Goal: Check status: Check status

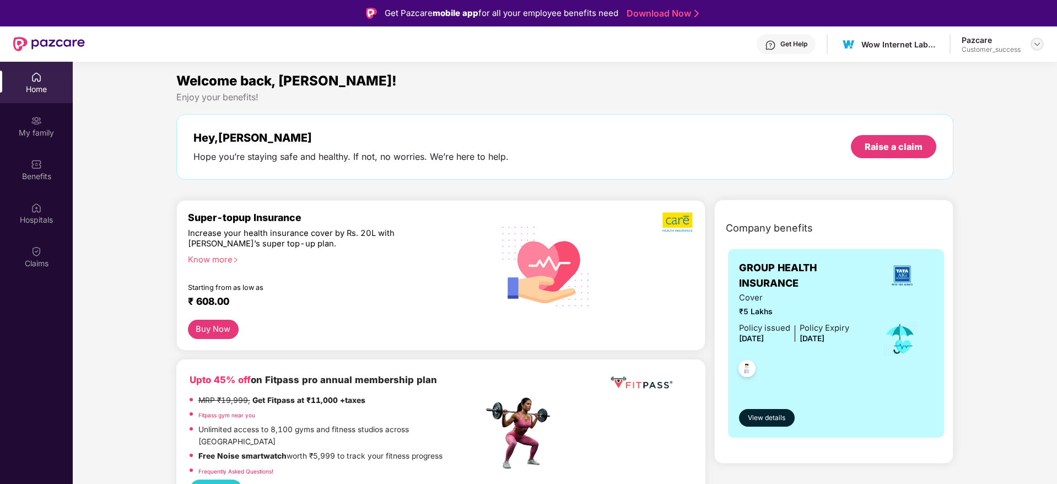
click at [1036, 50] on div at bounding box center [1037, 43] width 13 height 13
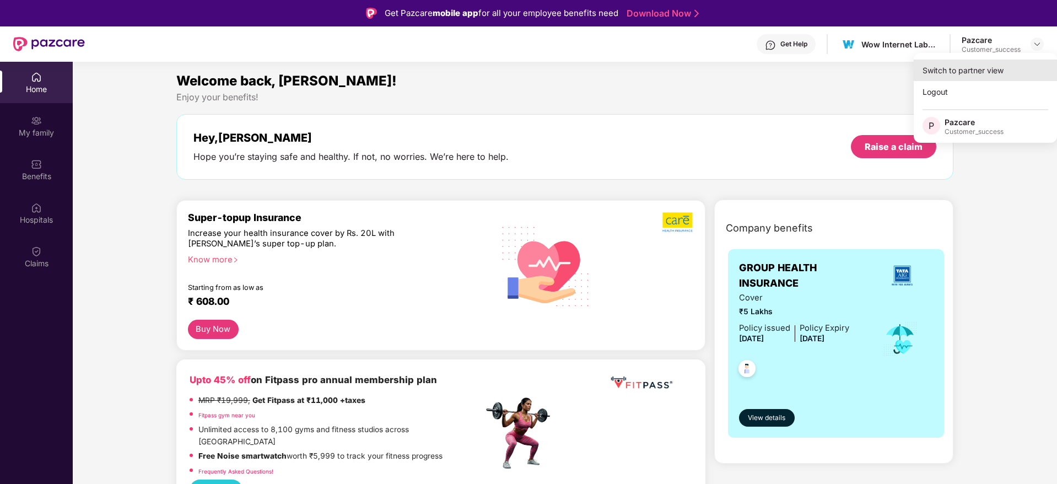
click at [1016, 62] on div "Switch to partner view" at bounding box center [985, 70] width 143 height 21
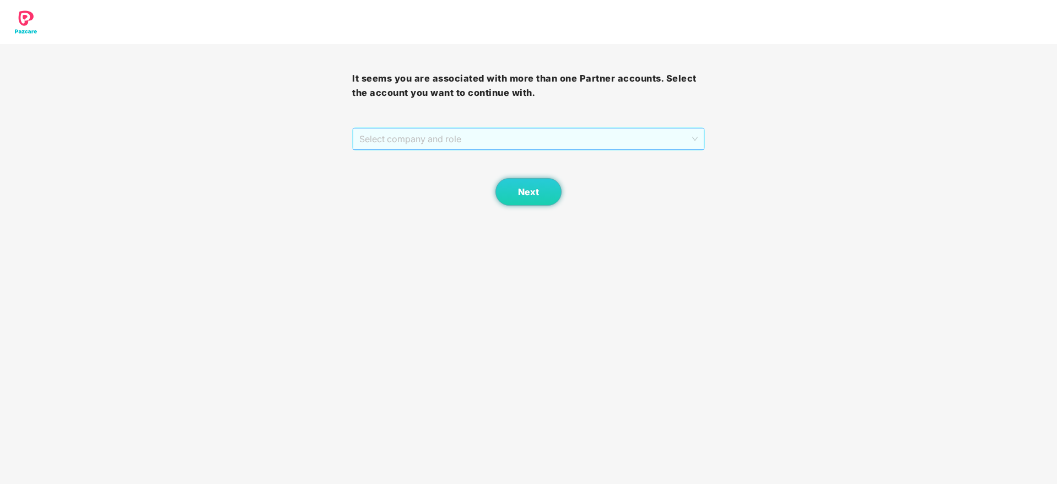
click at [569, 138] on span "Select company and role" at bounding box center [528, 138] width 338 height 21
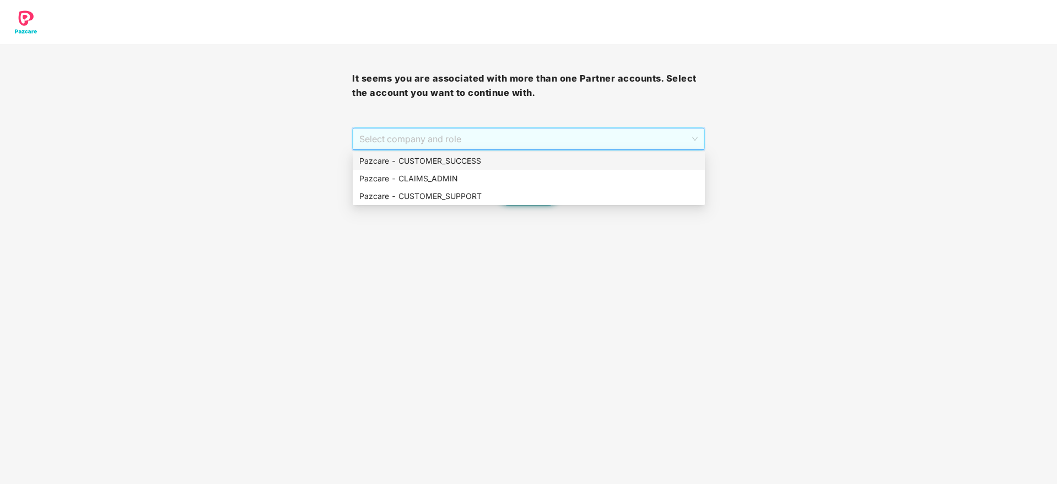
click at [562, 159] on div "Pazcare - CUSTOMER_SUCCESS" at bounding box center [528, 161] width 339 height 12
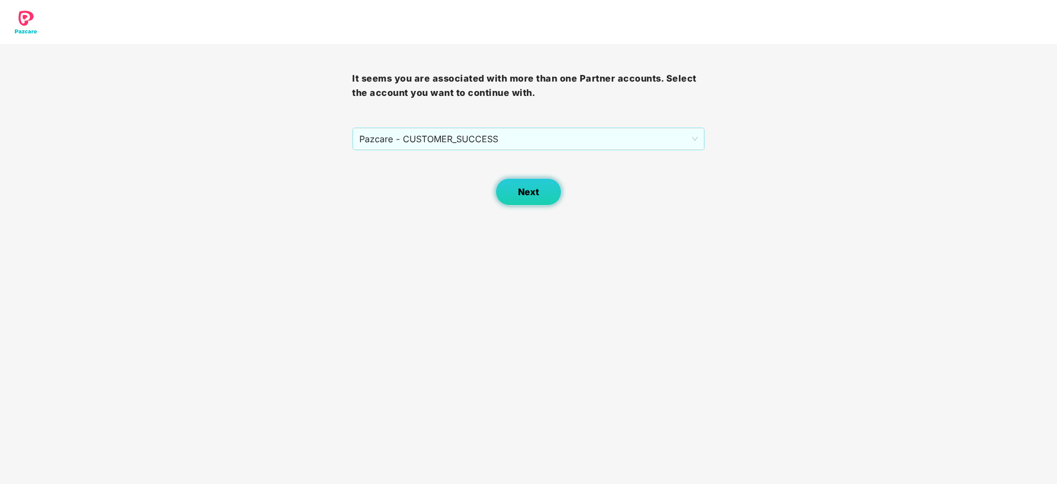
click at [523, 185] on button "Next" at bounding box center [529, 192] width 66 height 28
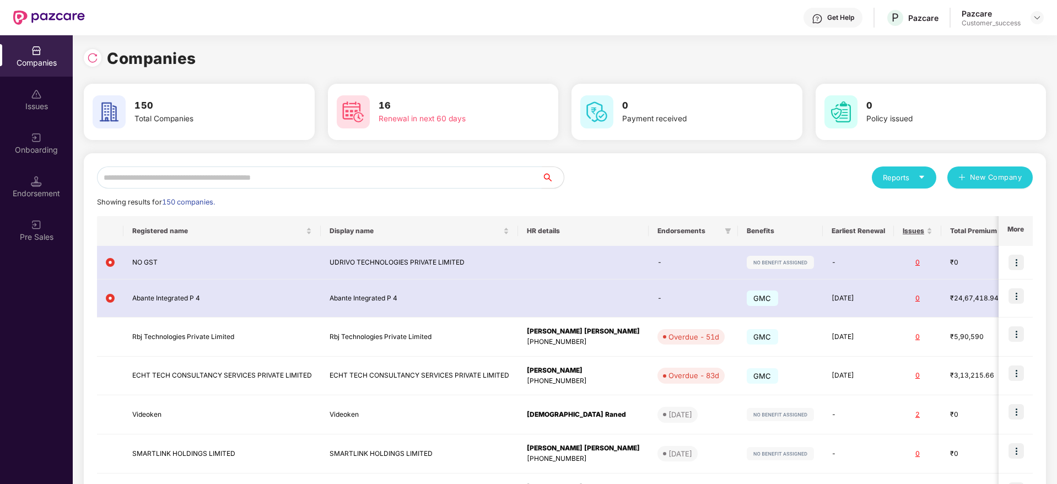
click at [412, 177] on input "text" at bounding box center [319, 177] width 445 height 22
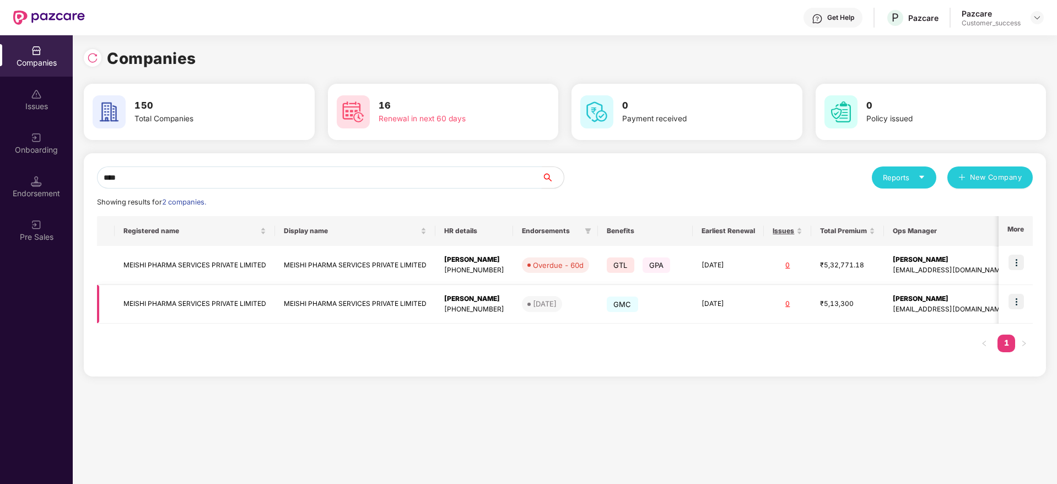
type input "****"
click at [431, 292] on td "MEISHI PHARMA SERVICES PRIVATE LIMITED" at bounding box center [355, 304] width 160 height 39
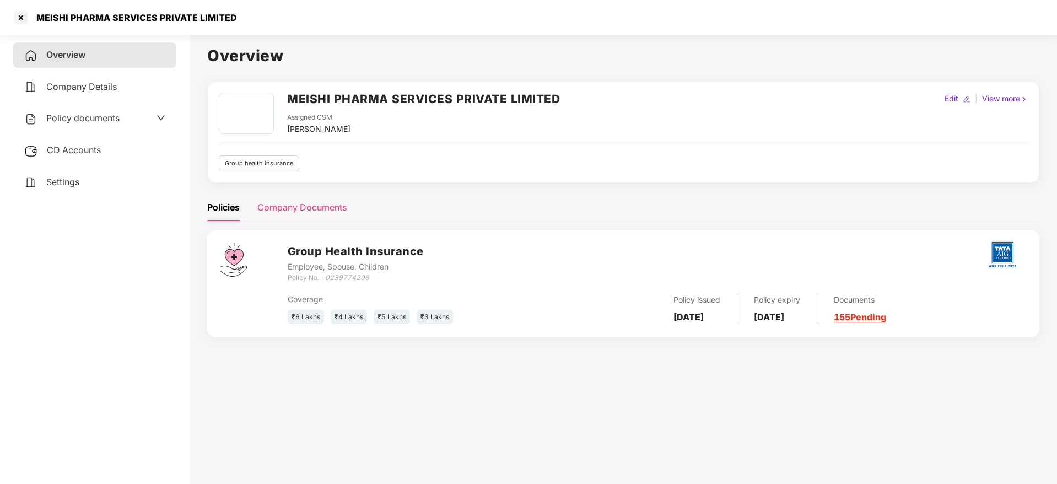
click at [289, 204] on div "Company Documents" at bounding box center [301, 208] width 89 height 14
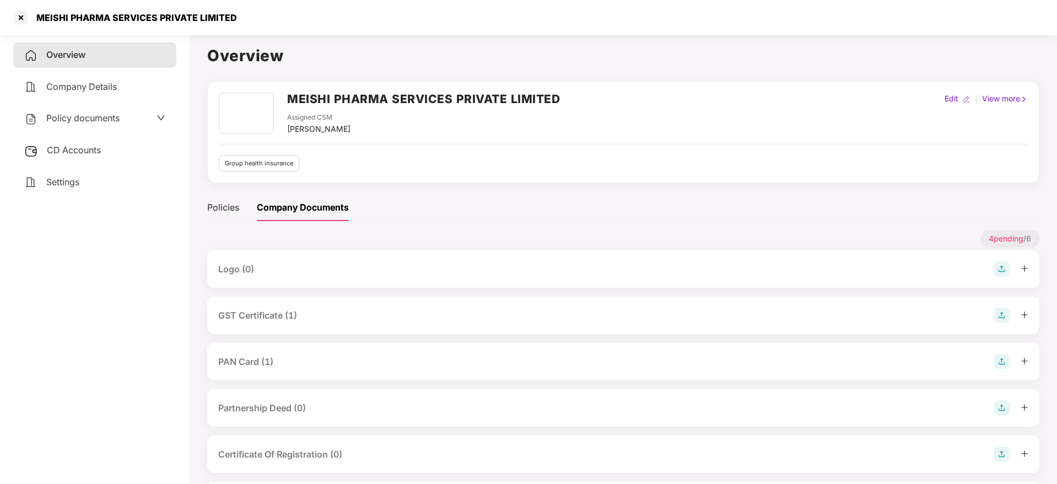
click at [284, 319] on div "GST Certificate (1)" at bounding box center [257, 316] width 79 height 14
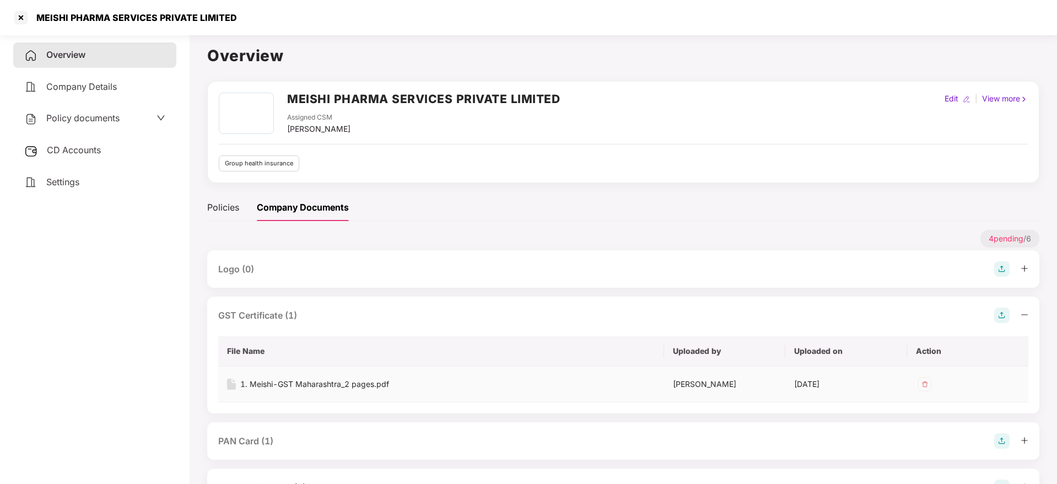
click at [337, 384] on div "1. Meishi-GST Maharashtra_2 pages.pdf" at bounding box center [314, 384] width 149 height 12
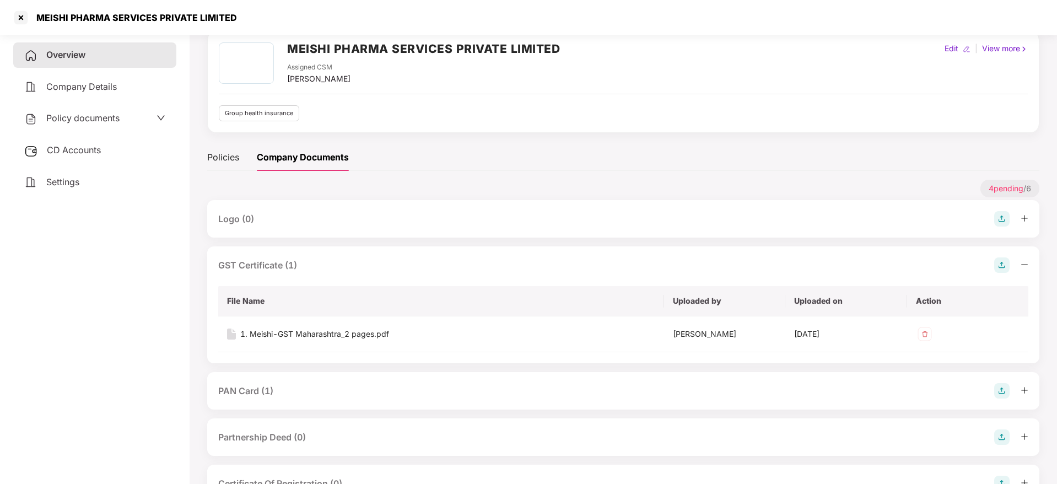
scroll to position [137, 0]
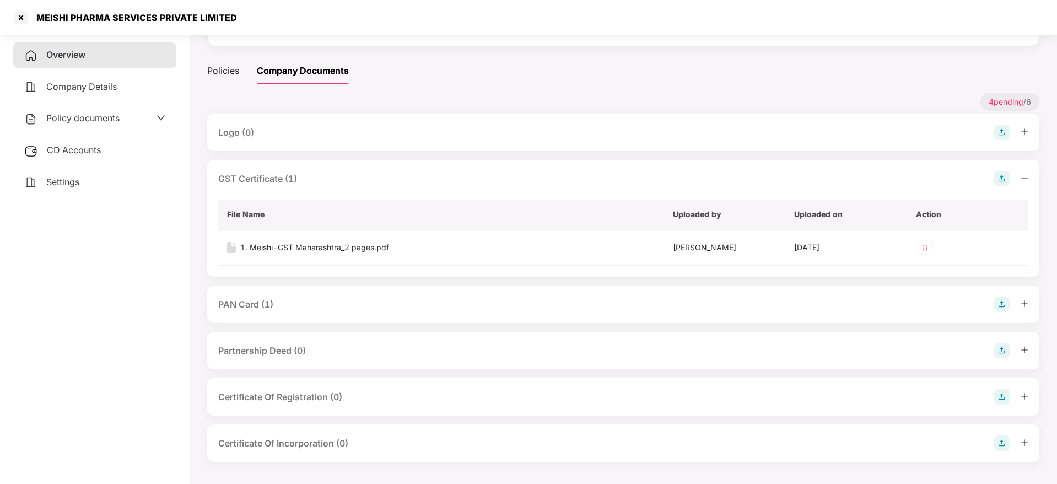
click at [305, 308] on div "PAN Card (1)" at bounding box center [623, 304] width 810 height 15
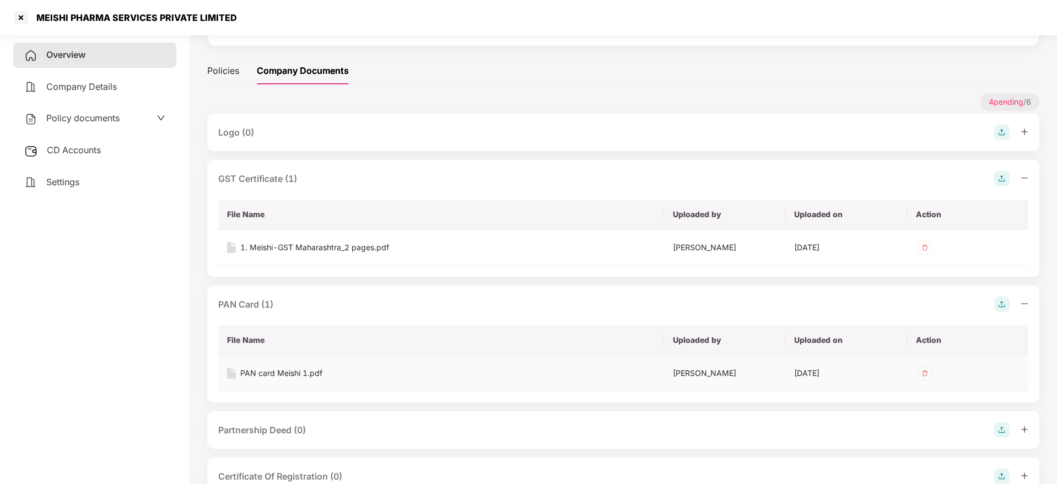
click at [302, 377] on div "PAN card Meishi 1.pdf" at bounding box center [281, 373] width 82 height 12
click at [19, 21] on div at bounding box center [21, 18] width 18 height 18
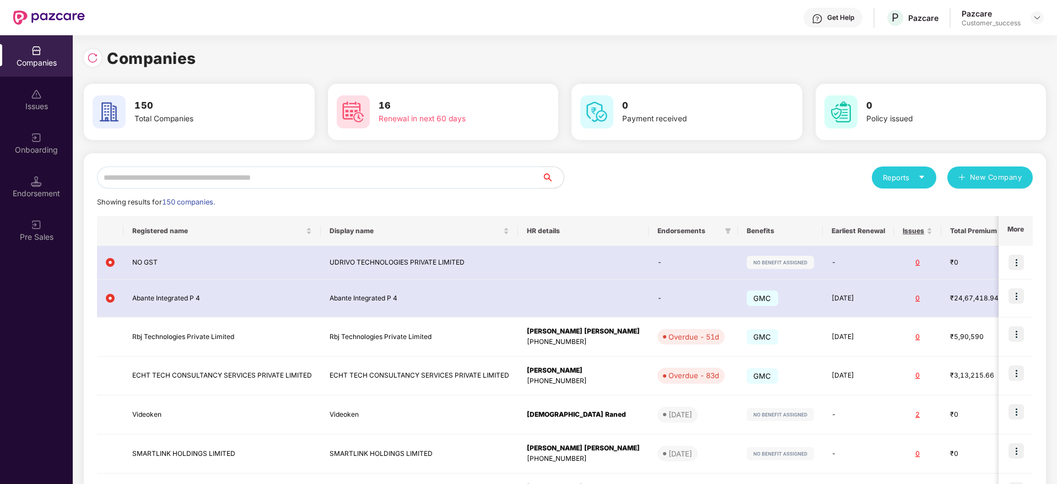
scroll to position [0, 0]
click at [328, 184] on input "text" at bounding box center [319, 177] width 445 height 22
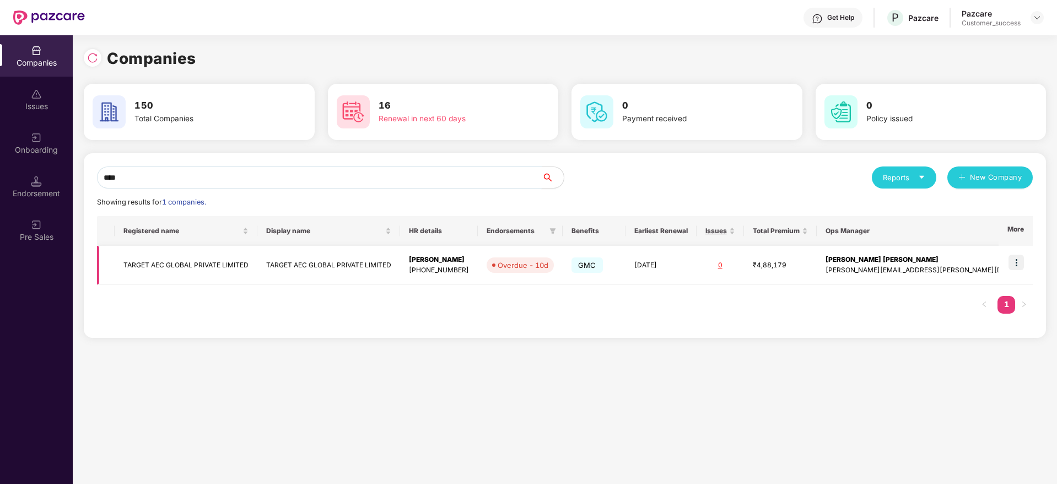
type input "****"
click at [1017, 263] on img at bounding box center [1016, 262] width 15 height 15
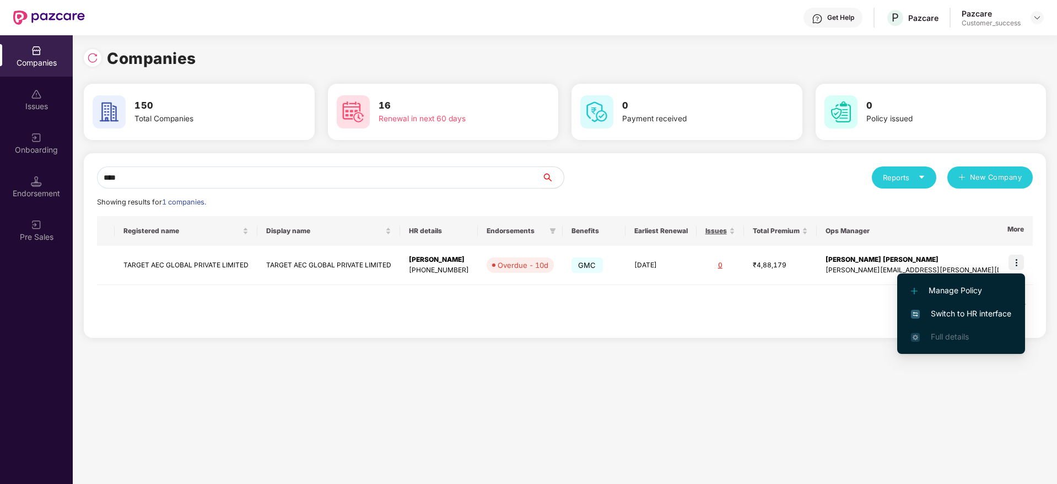
click at [1001, 302] on li "Switch to HR interface" at bounding box center [961, 313] width 128 height 23
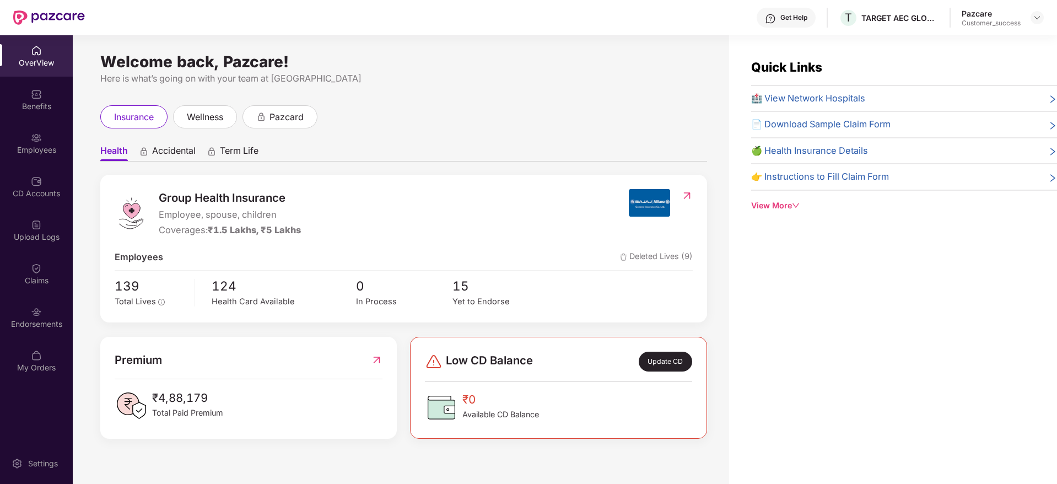
click at [0, 69] on div "OverView" at bounding box center [36, 55] width 73 height 41
click at [4, 82] on div "Benefits" at bounding box center [36, 99] width 73 height 41
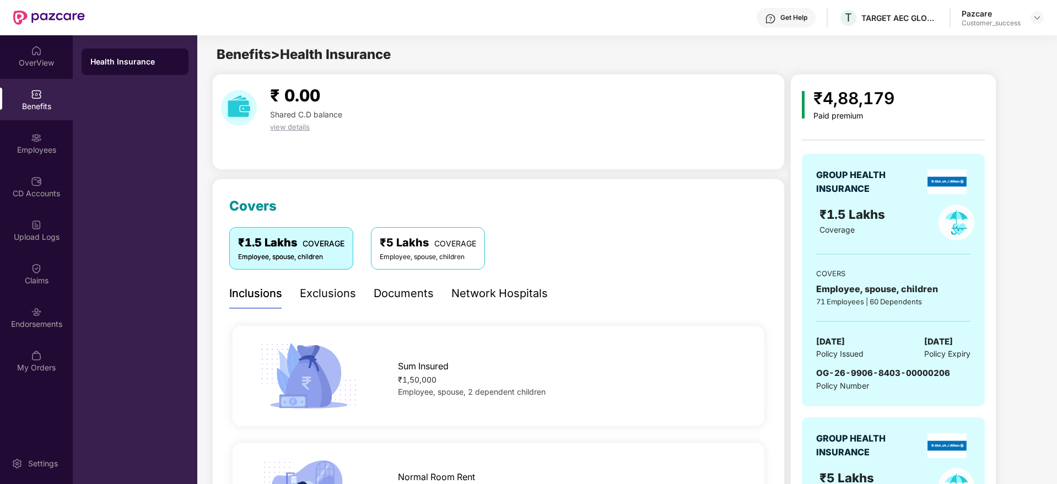
click at [413, 283] on div "Documents" at bounding box center [404, 293] width 60 height 30
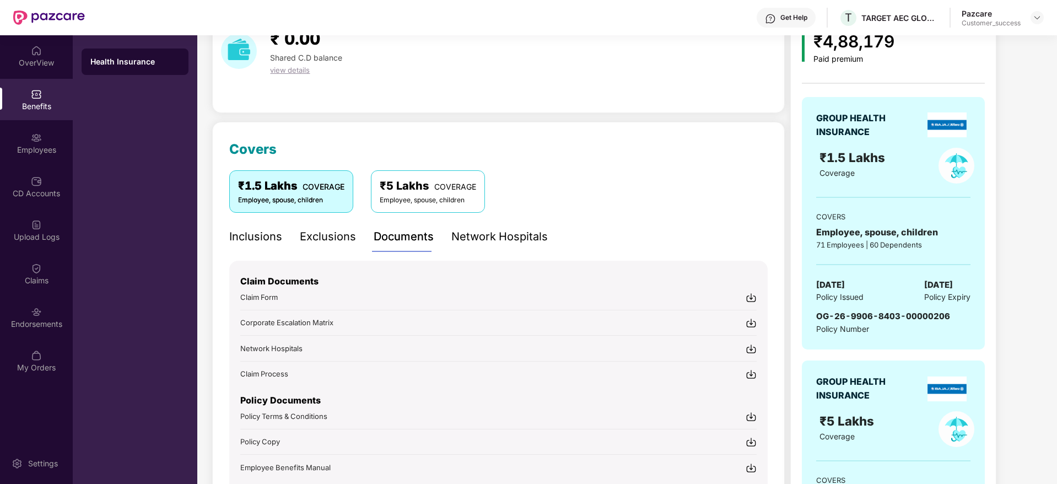
scroll to position [83, 0]
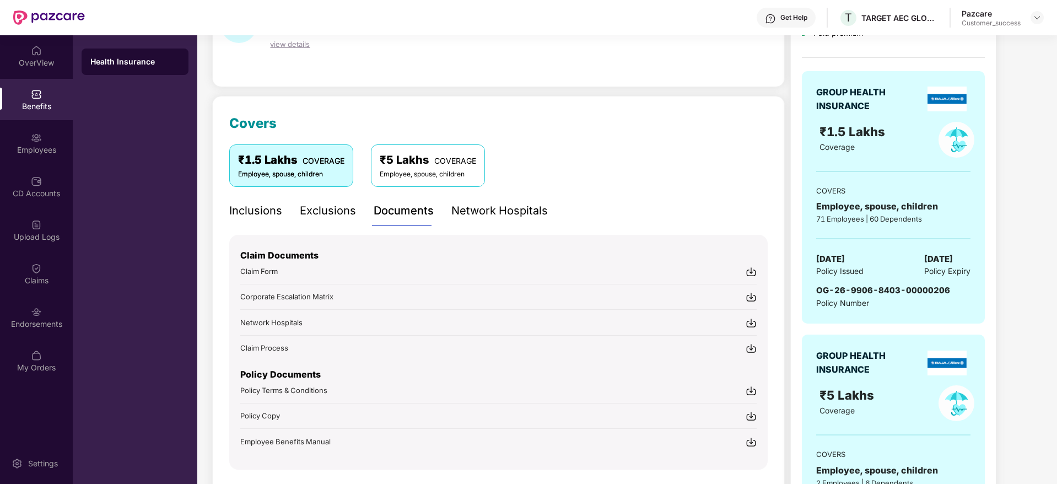
click at [749, 387] on img at bounding box center [751, 390] width 11 height 11
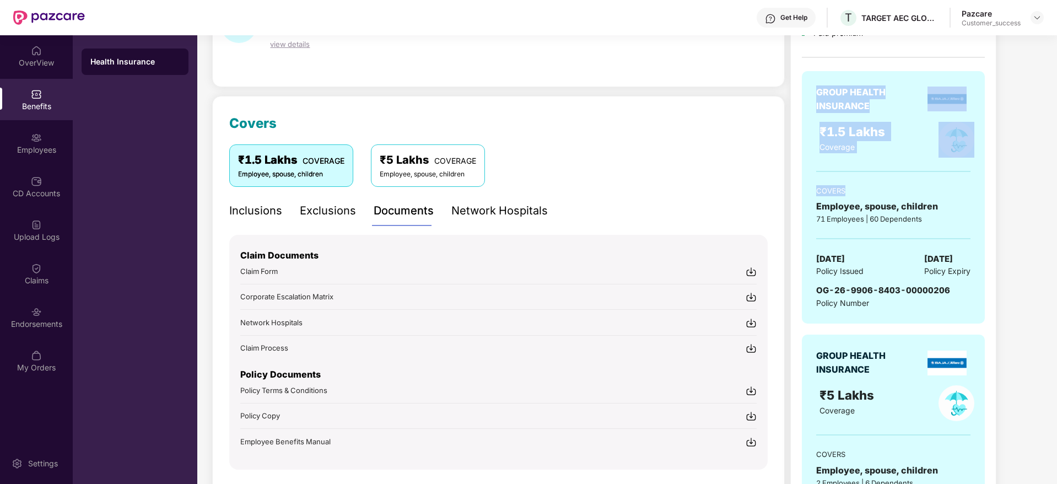
drag, startPoint x: 890, startPoint y: 173, endPoint x: 819, endPoint y: 90, distance: 109.1
click at [819, 90] on div "GROUP HEALTH INSURANCE ₹1.5 Lakhs Coverage COVERS Employee, spouse, children 71…" at bounding box center [893, 197] width 183 height 252
click at [819, 90] on div "GROUP HEALTH INSURANCE" at bounding box center [864, 99] width 96 height 28
drag, startPoint x: 819, startPoint y: 90, endPoint x: 879, endPoint y: 154, distance: 88.1
click at [879, 154] on div "GROUP HEALTH INSURANCE ₹1.5 Lakhs Coverage COVERS Employee, spouse, children 71…" at bounding box center [893, 197] width 183 height 252
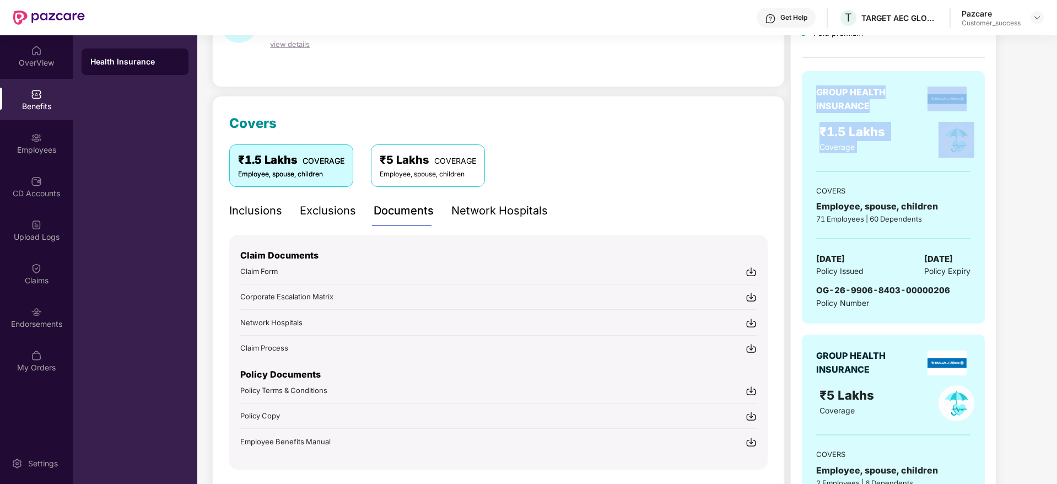
click at [879, 154] on div "₹1.5 Lakhs Coverage" at bounding box center [869, 140] width 112 height 36
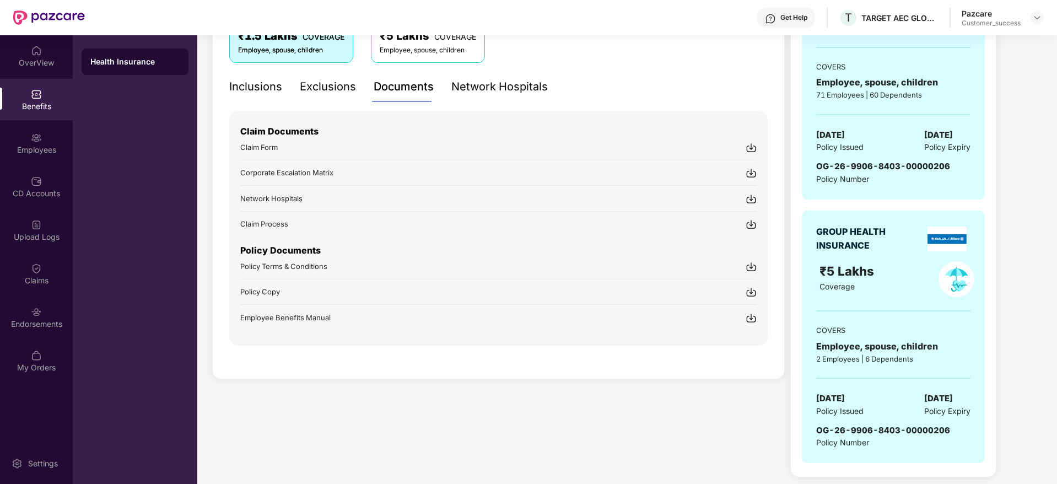
scroll to position [209, 0]
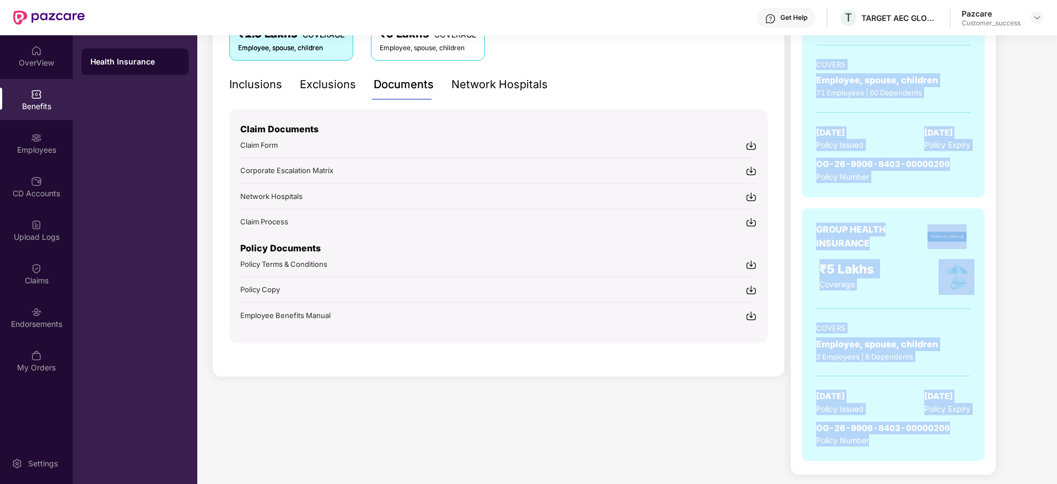
drag, startPoint x: 970, startPoint y: 443, endPoint x: 794, endPoint y: 62, distance: 420.3
click at [794, 62] on div "₹4,88,179 Paid premium GROUP HEALTH INSURANCE ₹1.5 Lakhs Coverage COVERS Employ…" at bounding box center [893, 170] width 206 height 611
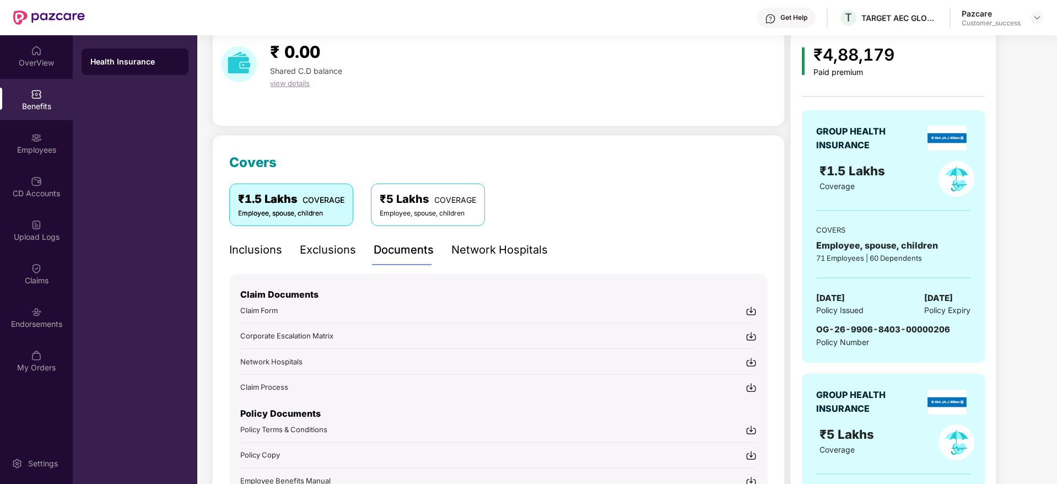
click at [830, 113] on div "GROUP HEALTH INSURANCE ₹1.5 Lakhs Coverage COVERS Employee, spouse, children 71…" at bounding box center [893, 236] width 183 height 252
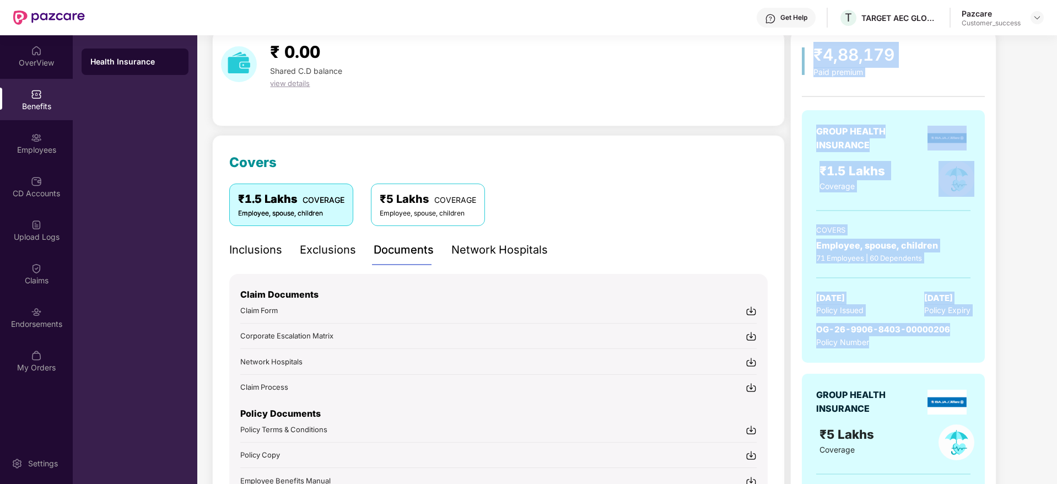
drag, startPoint x: 801, startPoint y: 44, endPoint x: 944, endPoint y: 358, distance: 345.1
click at [944, 358] on div "₹4,88,179 Paid premium GROUP HEALTH INSURANCE ₹1.5 Lakhs Coverage COVERS Employ…" at bounding box center [893, 335] width 206 height 611
click at [944, 358] on div "GROUP HEALTH INSURANCE ₹1.5 Lakhs Coverage COVERS Employee, spouse, children 71…" at bounding box center [893, 236] width 183 height 252
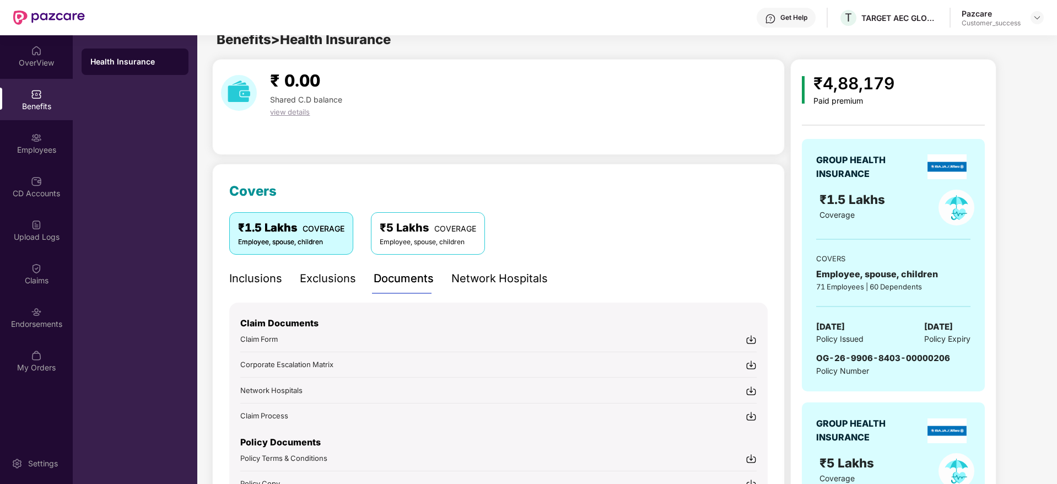
scroll to position [0, 0]
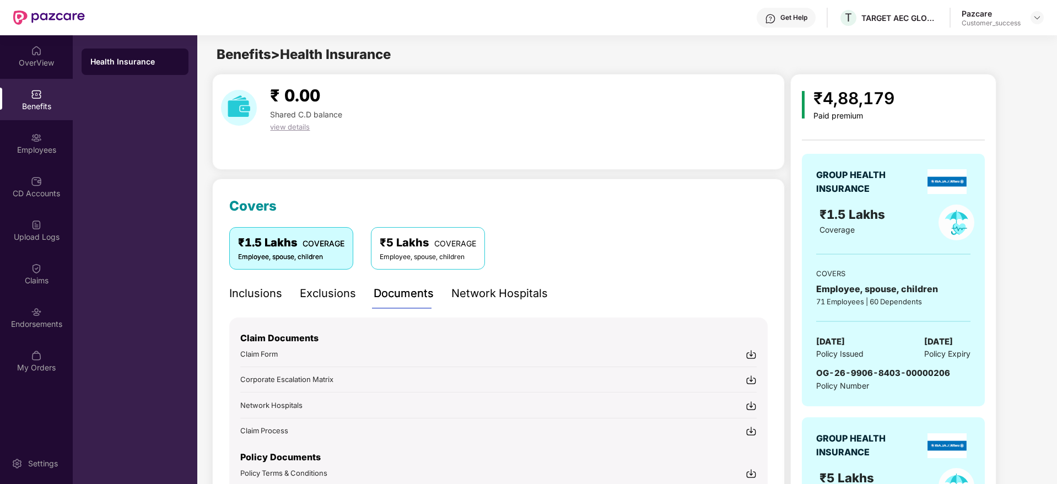
click at [1045, 10] on header "Get Help T TARGET AEC GLOBAL PRIVATE LIMITED Pazcare Customer_success" at bounding box center [528, 17] width 1057 height 35
click at [1039, 15] on img at bounding box center [1037, 17] width 9 height 9
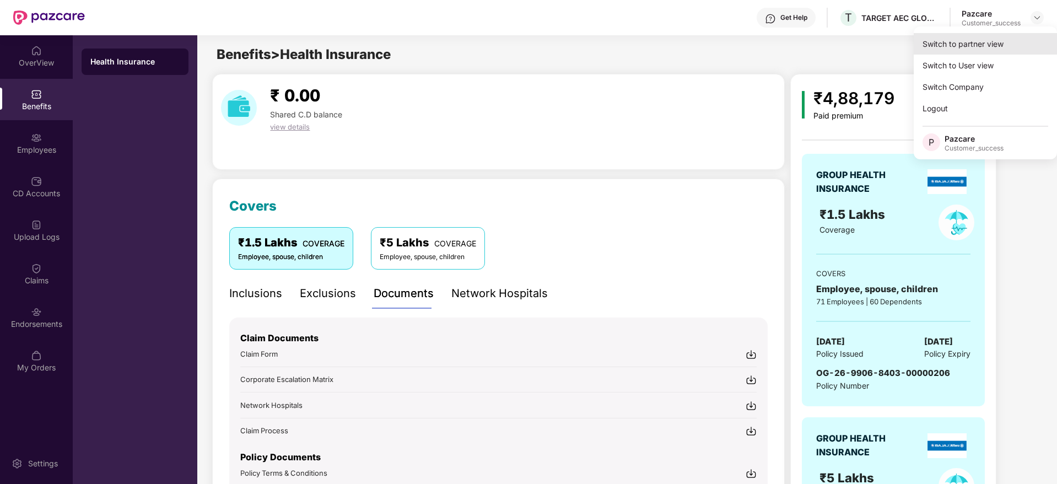
click at [1011, 41] on div "Switch to partner view" at bounding box center [985, 43] width 143 height 21
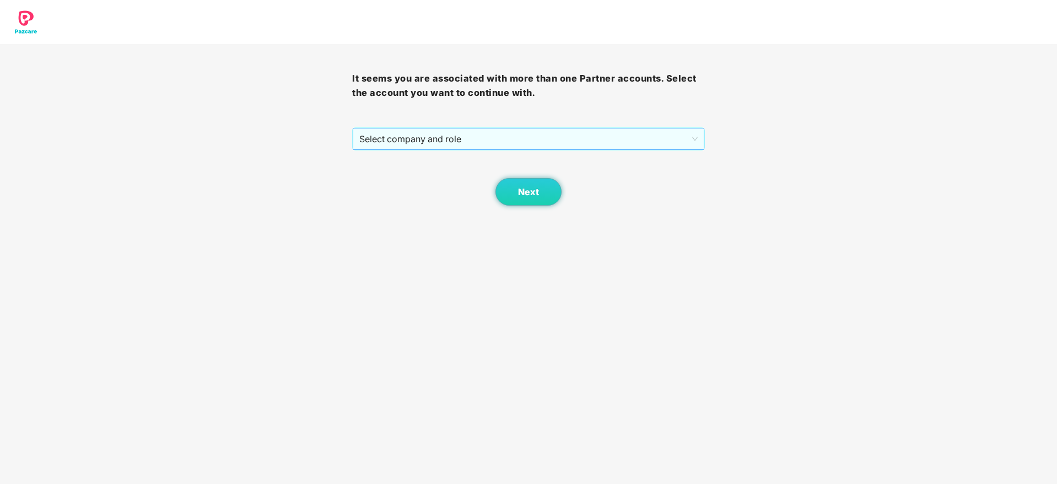
click at [648, 133] on span "Select company and role" at bounding box center [528, 138] width 338 height 21
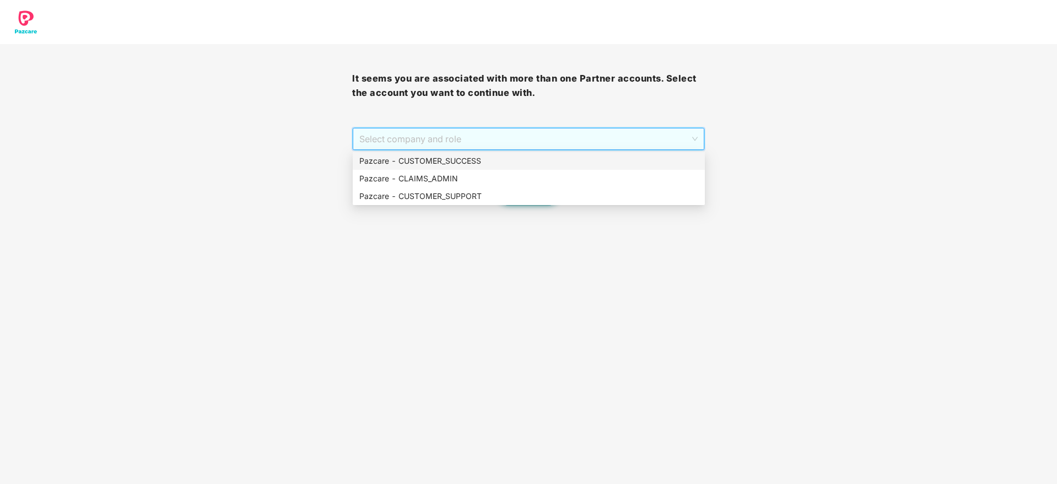
click at [638, 157] on div "Pazcare - CUSTOMER_SUCCESS" at bounding box center [528, 161] width 339 height 12
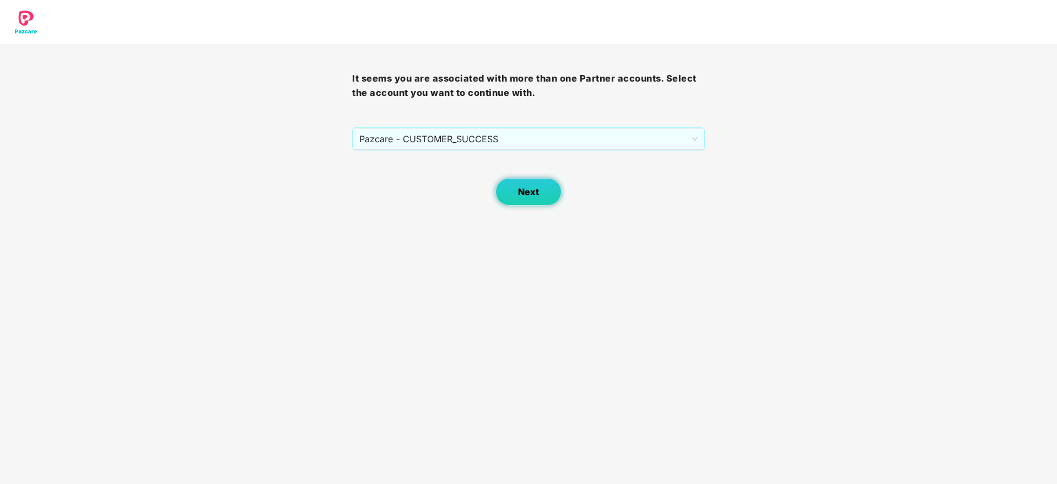
drag, startPoint x: 531, startPoint y: 177, endPoint x: 524, endPoint y: 186, distance: 11.4
click at [524, 186] on div "Next" at bounding box center [528, 177] width 352 height 55
click at [524, 187] on span "Next" at bounding box center [528, 192] width 21 height 10
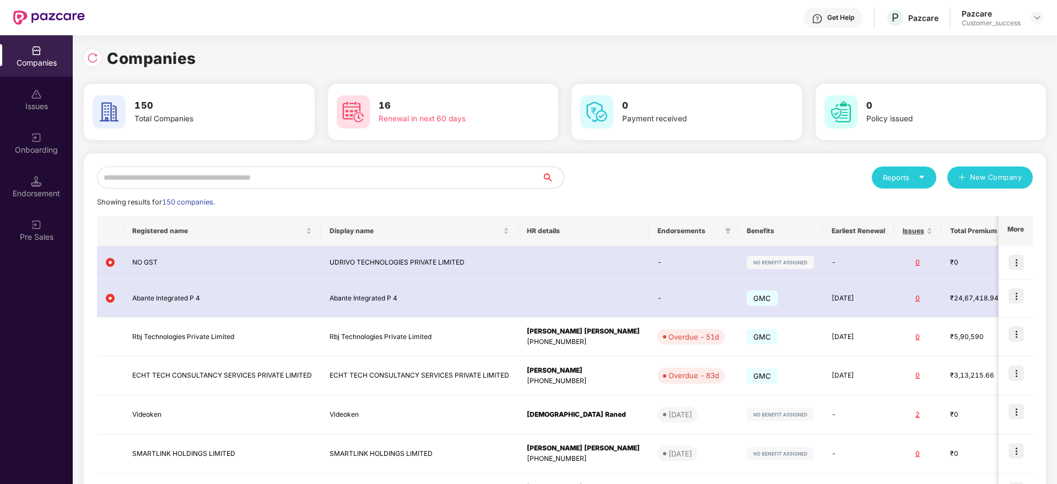
click at [521, 181] on input "text" at bounding box center [319, 177] width 445 height 22
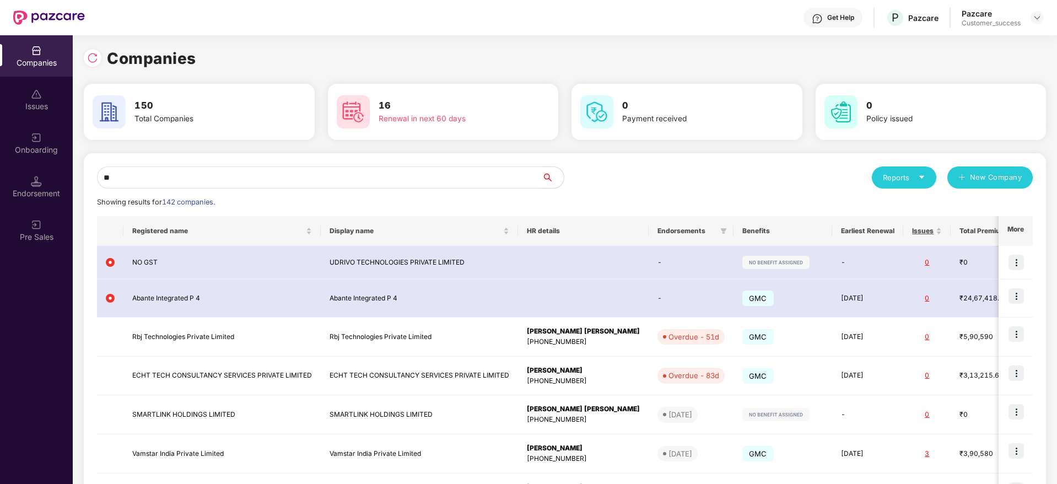
type input "*"
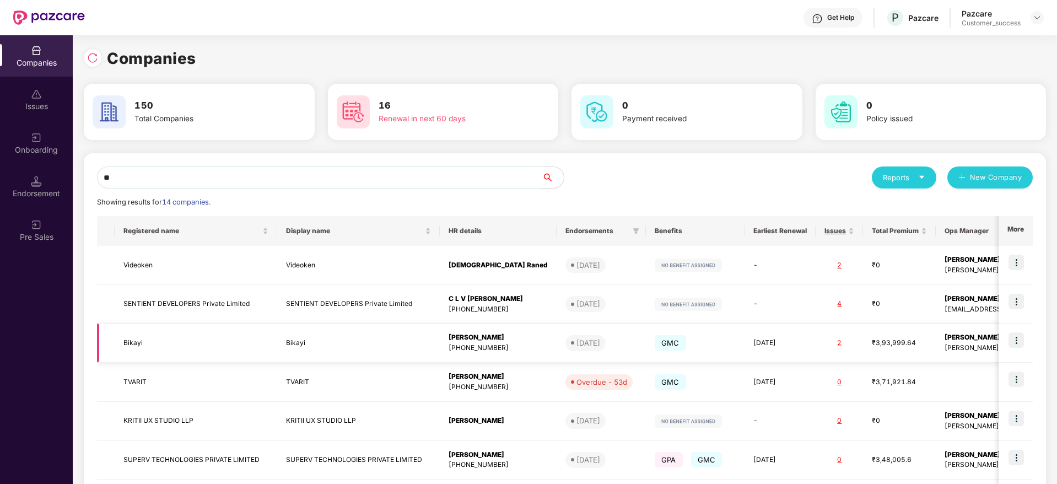
type input "*"
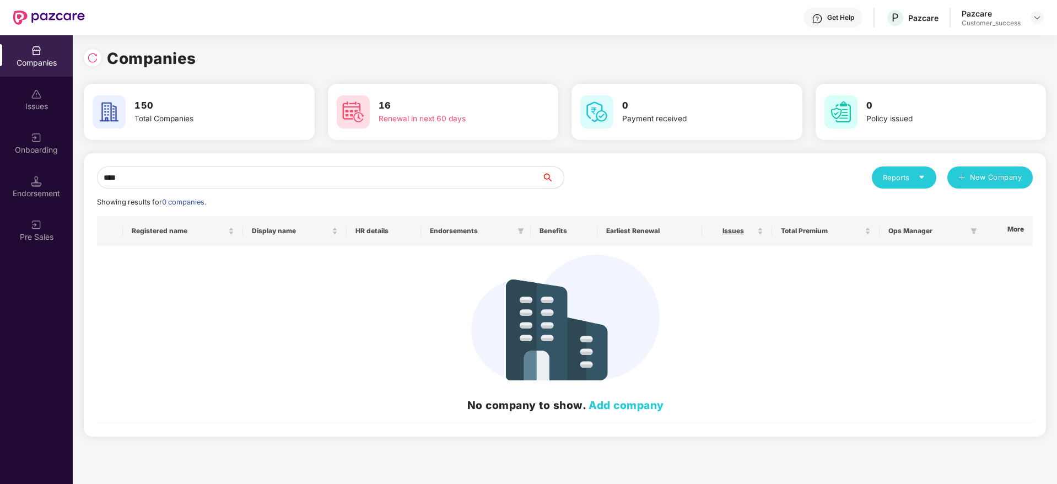
paste input "****"
type input "********"
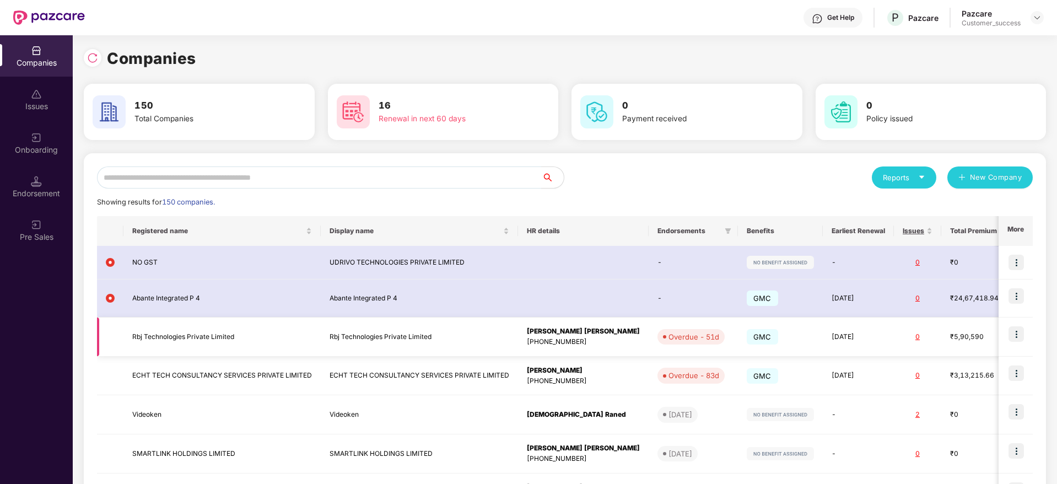
click at [1015, 330] on img at bounding box center [1016, 333] width 15 height 15
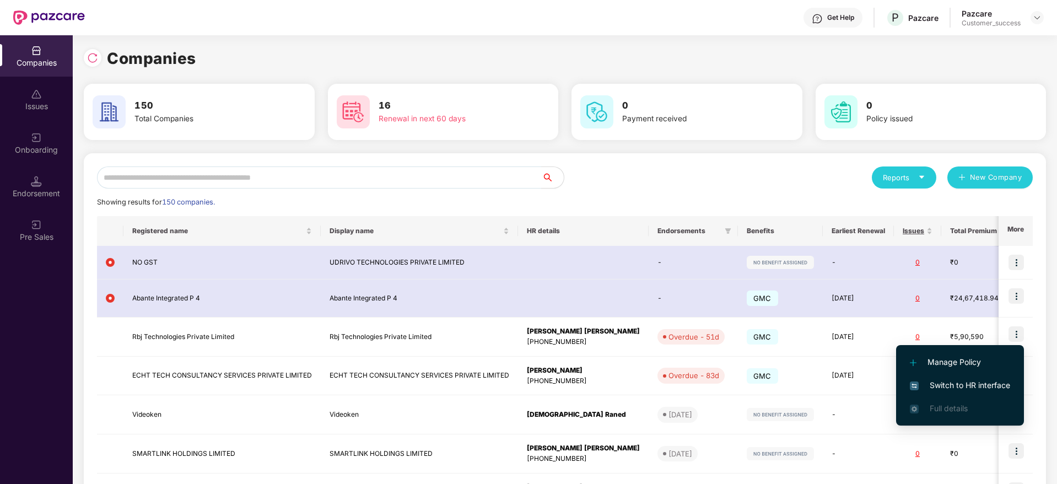
click at [983, 381] on span "Switch to HR interface" at bounding box center [960, 385] width 100 height 12
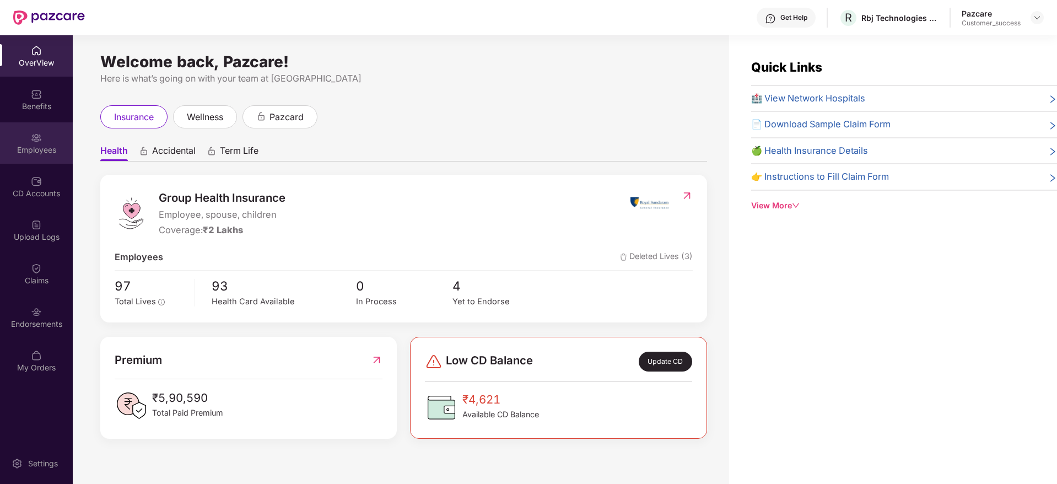
click at [36, 145] on div "Employees" at bounding box center [36, 149] width 73 height 11
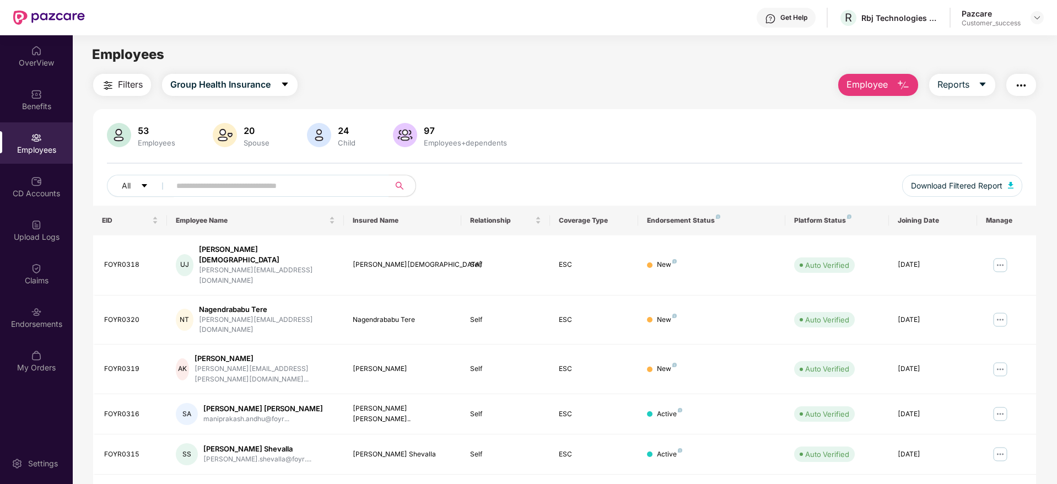
click at [895, 94] on button "Employee" at bounding box center [878, 85] width 80 height 22
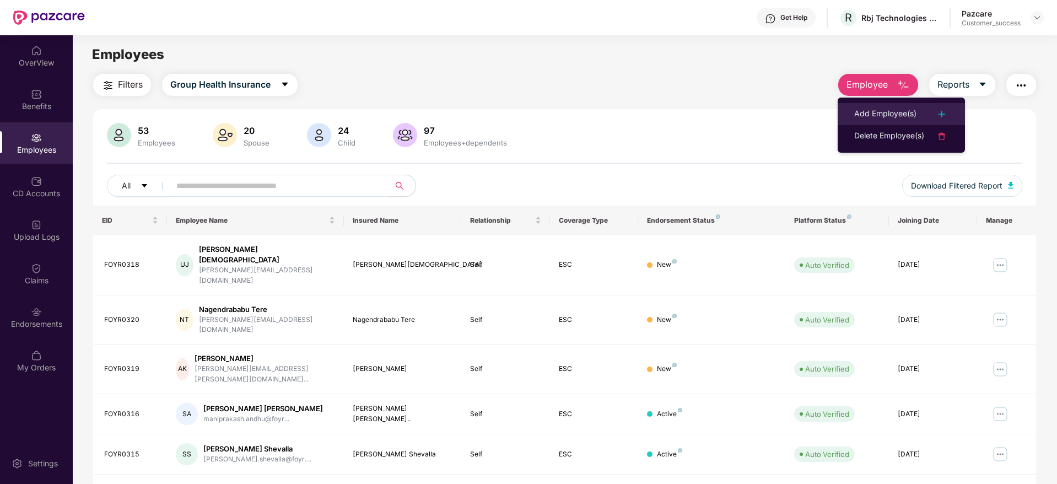
click at [879, 122] on li "Add Employee(s)" at bounding box center [901, 114] width 127 height 22
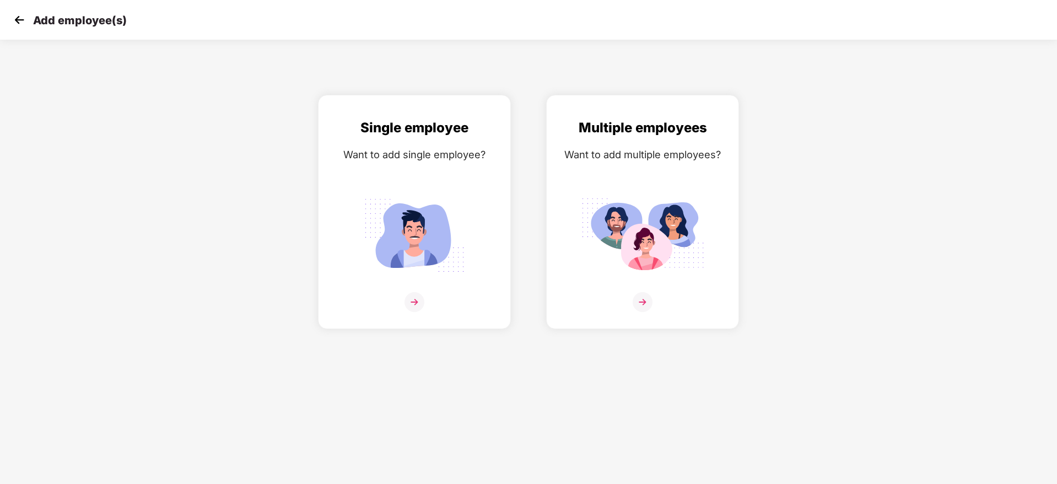
click at [806, 164] on div "Single employee Want to add single employee? Multiple employees Want to add mul…" at bounding box center [528, 212] width 1093 height 234
click at [654, 236] on img at bounding box center [642, 235] width 123 height 86
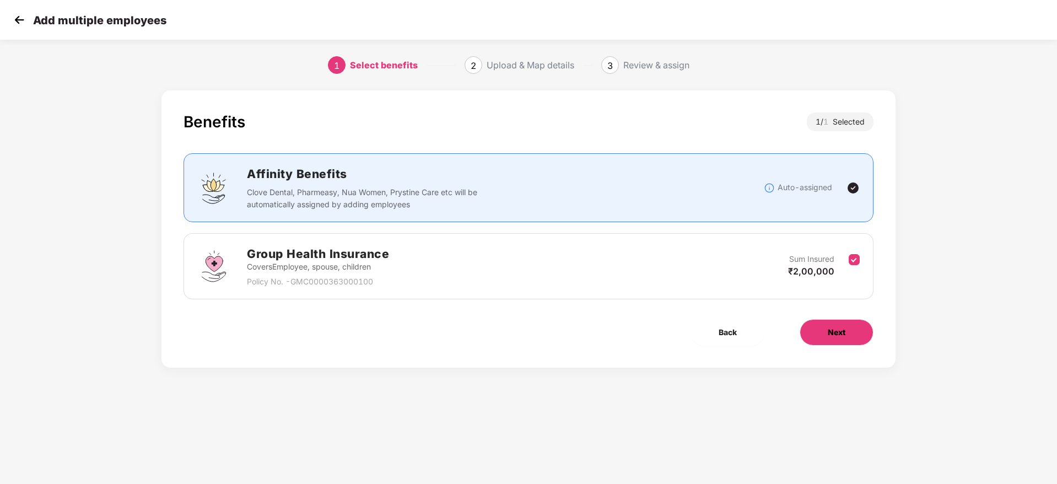
click at [856, 329] on button "Next" at bounding box center [837, 332] width 74 height 26
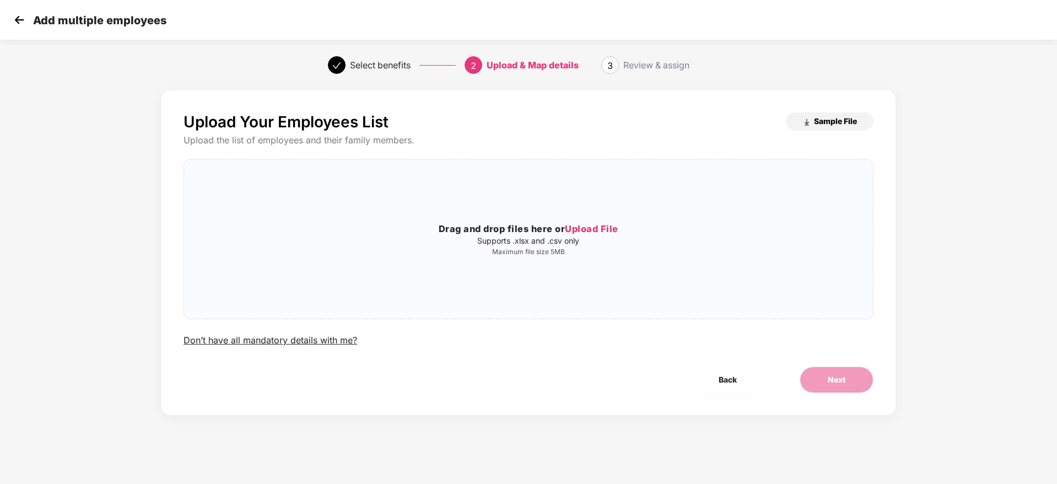
click at [840, 126] on button "Sample File" at bounding box center [830, 121] width 88 height 18
click at [19, 13] on img at bounding box center [19, 20] width 17 height 17
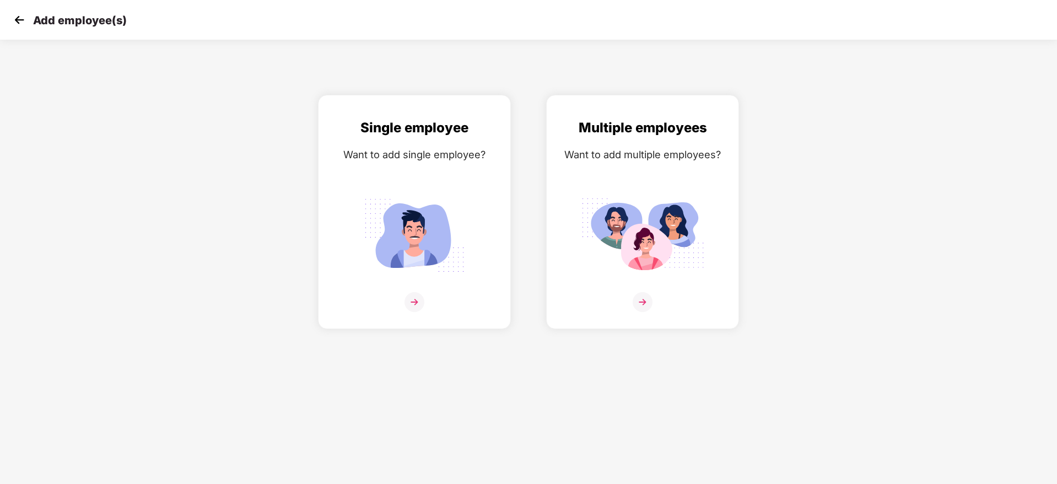
click at [19, 13] on img at bounding box center [19, 20] width 17 height 17
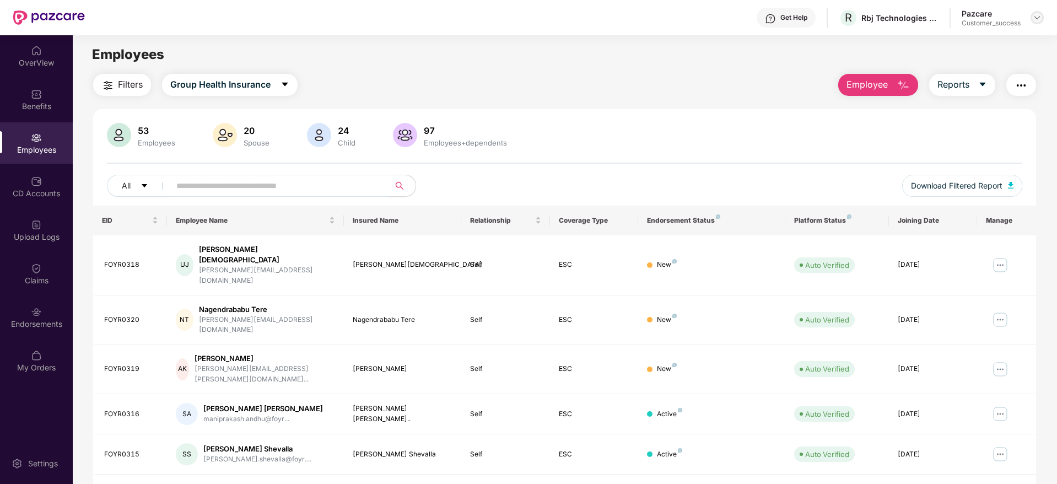
click at [1035, 12] on div at bounding box center [1037, 17] width 13 height 13
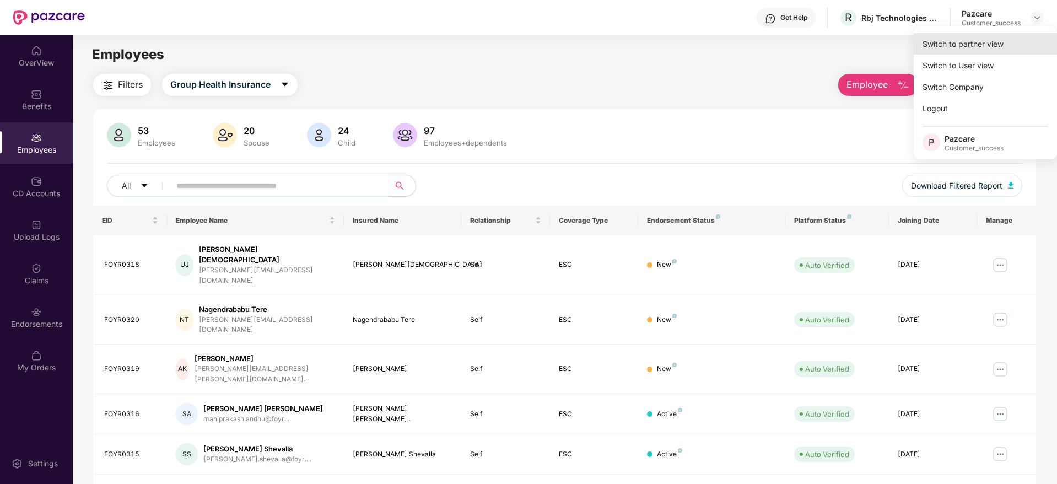
click at [1005, 38] on div "Switch to partner view" at bounding box center [985, 43] width 143 height 21
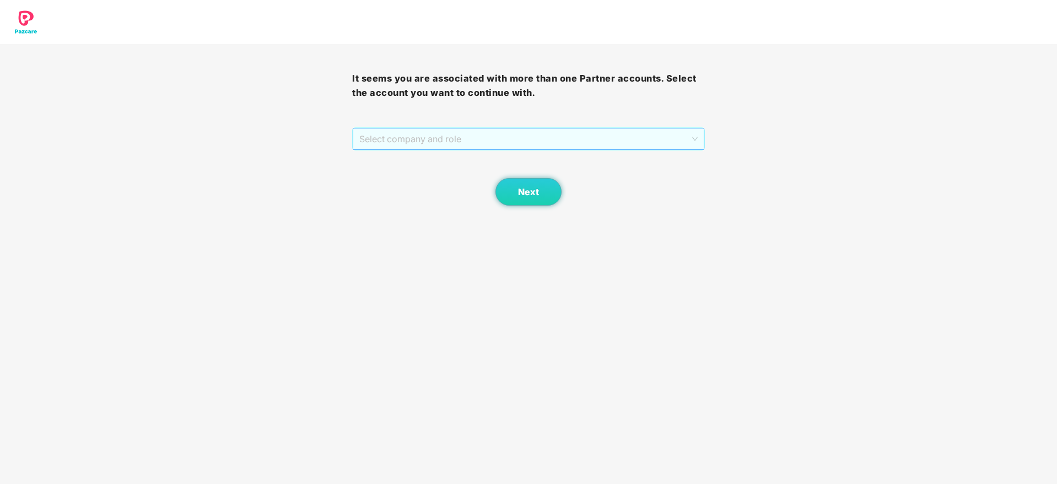
click at [600, 128] on span "Select company and role" at bounding box center [528, 138] width 338 height 21
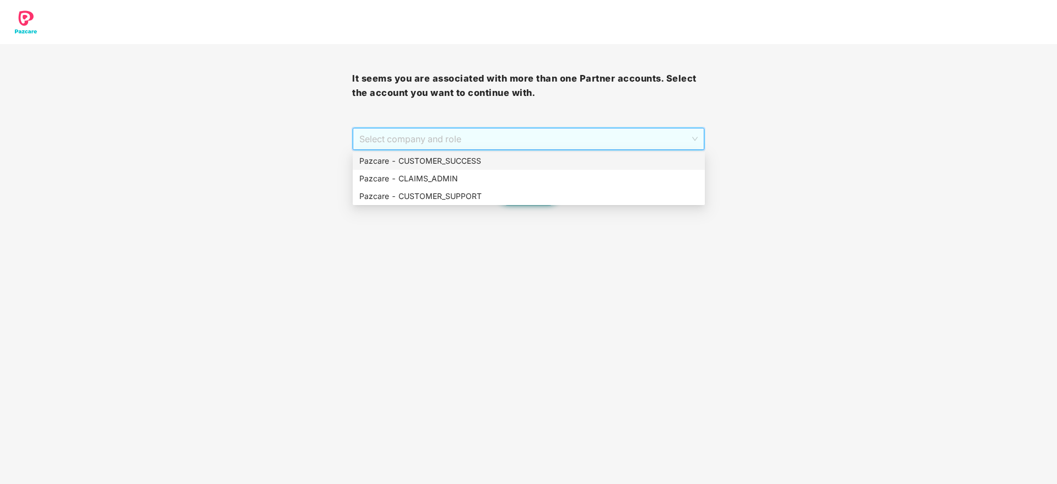
click at [566, 164] on div "Pazcare - CUSTOMER_SUCCESS" at bounding box center [528, 161] width 339 height 12
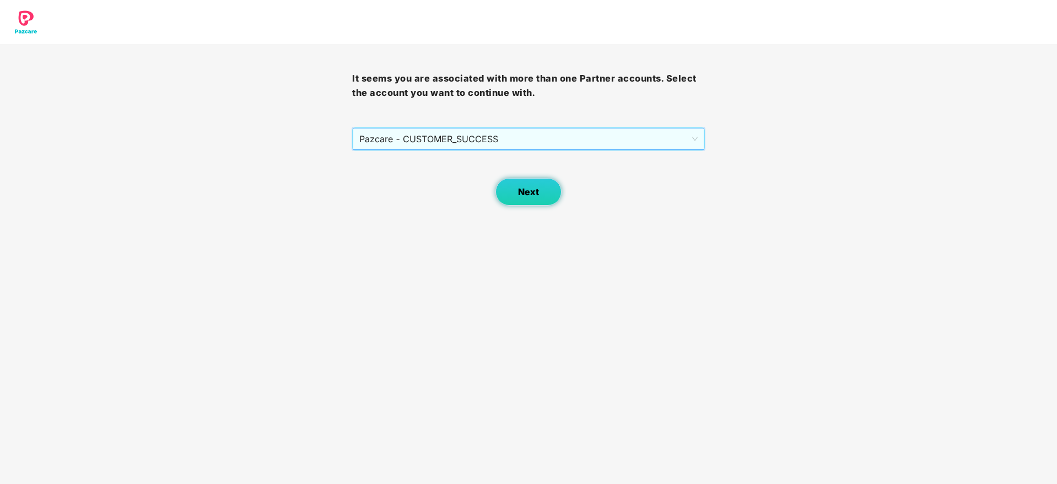
click at [537, 195] on span "Next" at bounding box center [528, 192] width 21 height 10
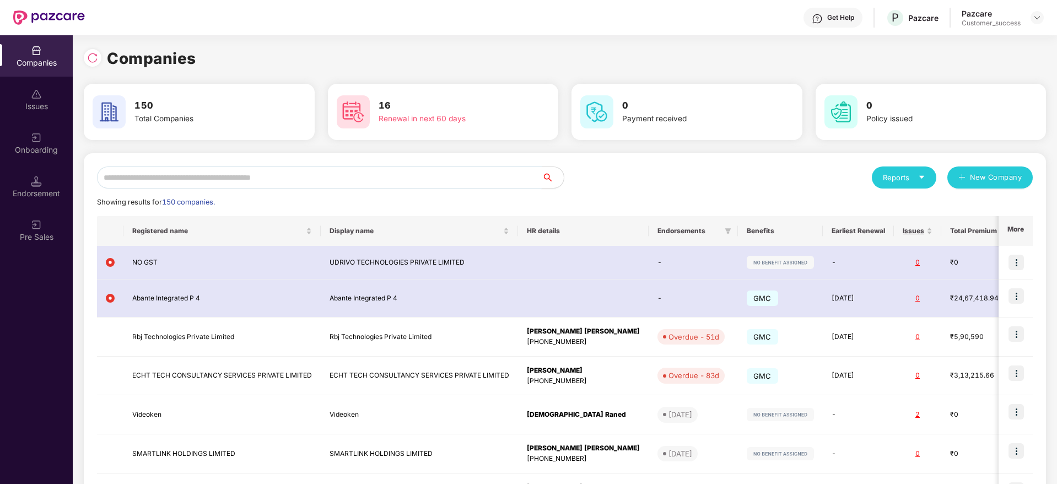
click at [376, 181] on input "text" at bounding box center [319, 177] width 445 height 22
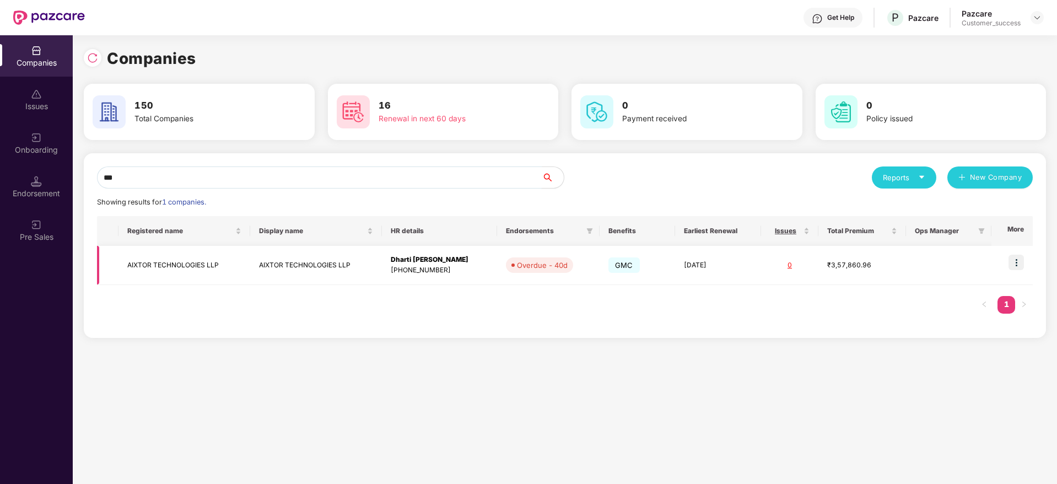
type input "***"
click at [1023, 255] on img at bounding box center [1016, 262] width 15 height 15
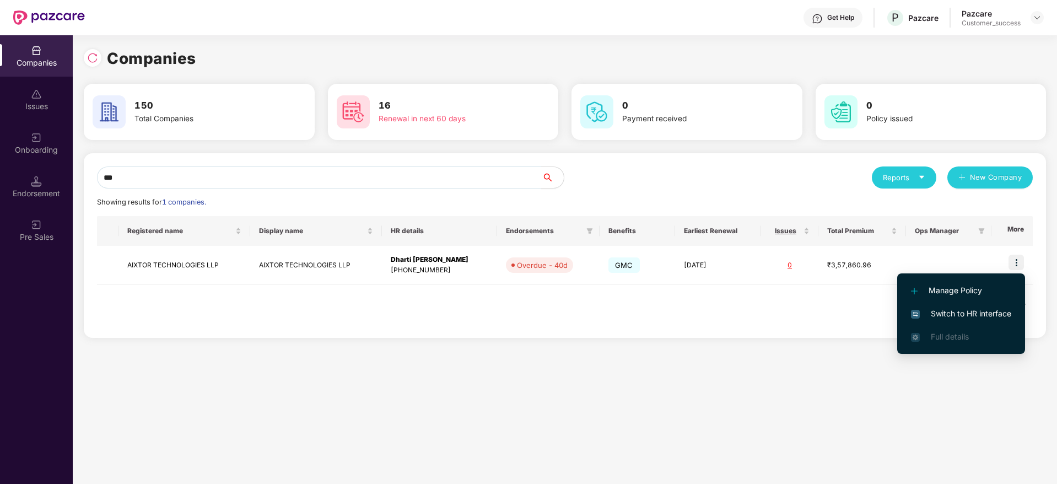
click at [980, 310] on span "Switch to HR interface" at bounding box center [961, 314] width 100 height 12
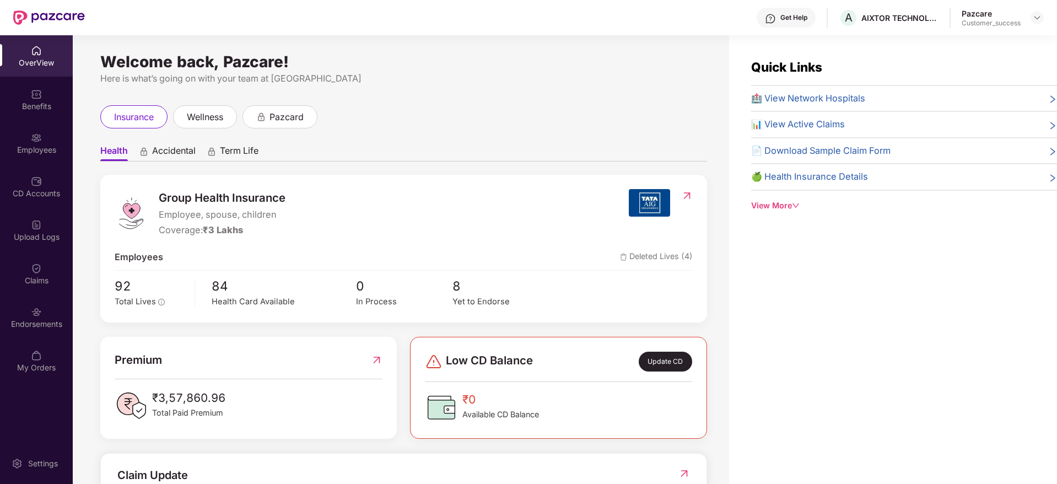
click at [30, 271] on div "Claims" at bounding box center [36, 273] width 73 height 41
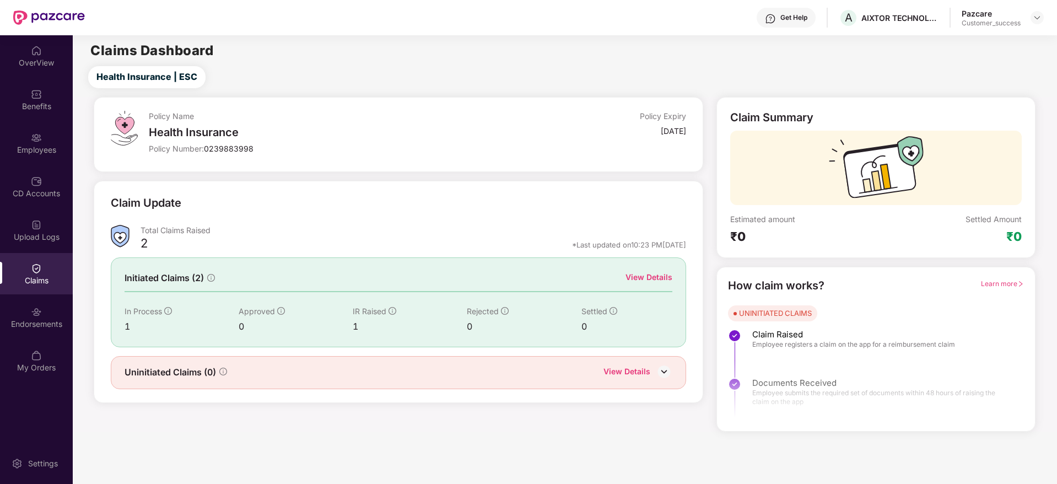
click at [638, 280] on div "View Details" at bounding box center [649, 277] width 47 height 12
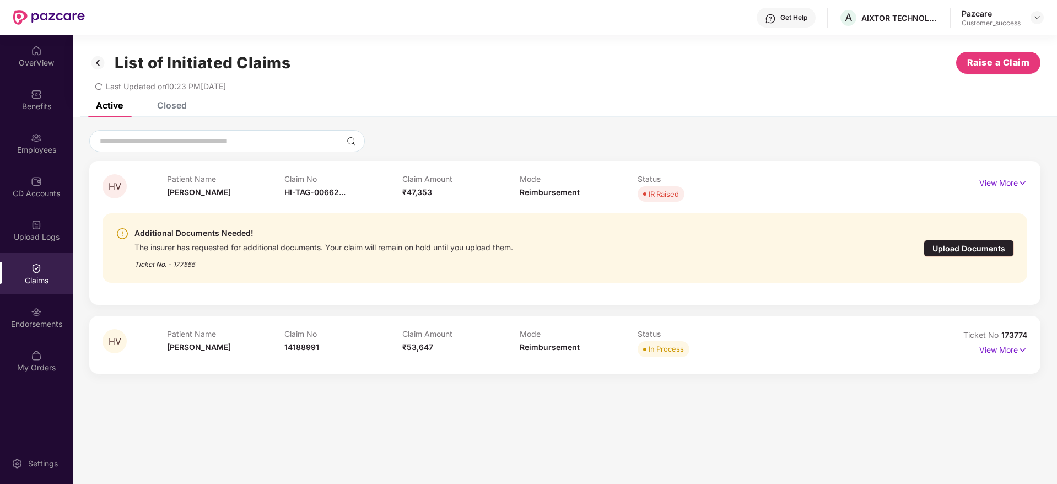
click at [188, 182] on p "Patient Name" at bounding box center [226, 178] width 118 height 9
drag, startPoint x: 213, startPoint y: 197, endPoint x: 154, endPoint y: 178, distance: 62.4
click at [154, 178] on div "HV Patient Name Hardi Vyas Claim No HI-TAG-00662... Claim Amount ₹47,353 Mode R…" at bounding box center [488, 189] width 771 height 30
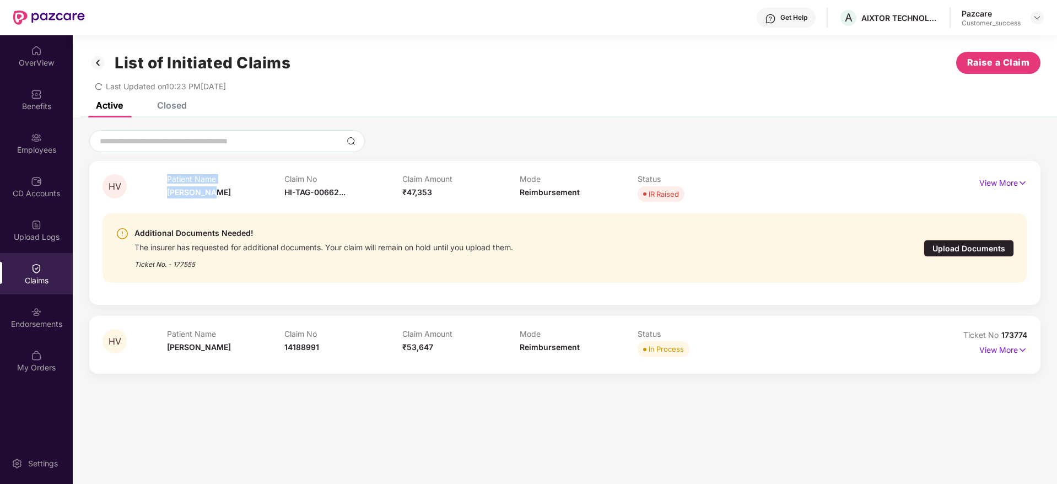
click at [154, 178] on div "HV" at bounding box center [135, 189] width 64 height 30
click at [993, 191] on div "View More" at bounding box center [1004, 183] width 48 height 18
click at [997, 189] on p "View More" at bounding box center [1004, 181] width 48 height 15
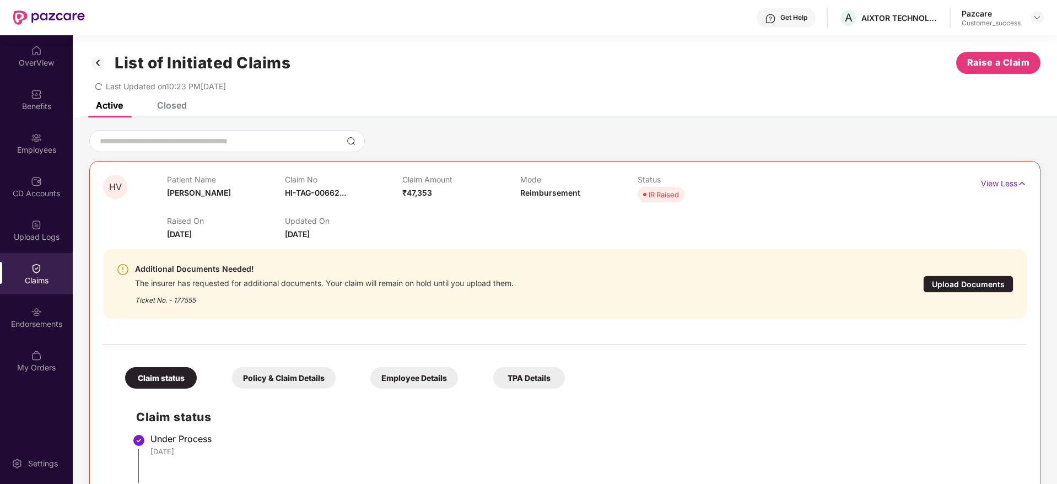
click at [174, 303] on div "Ticket No. - 177555" at bounding box center [324, 296] width 379 height 17
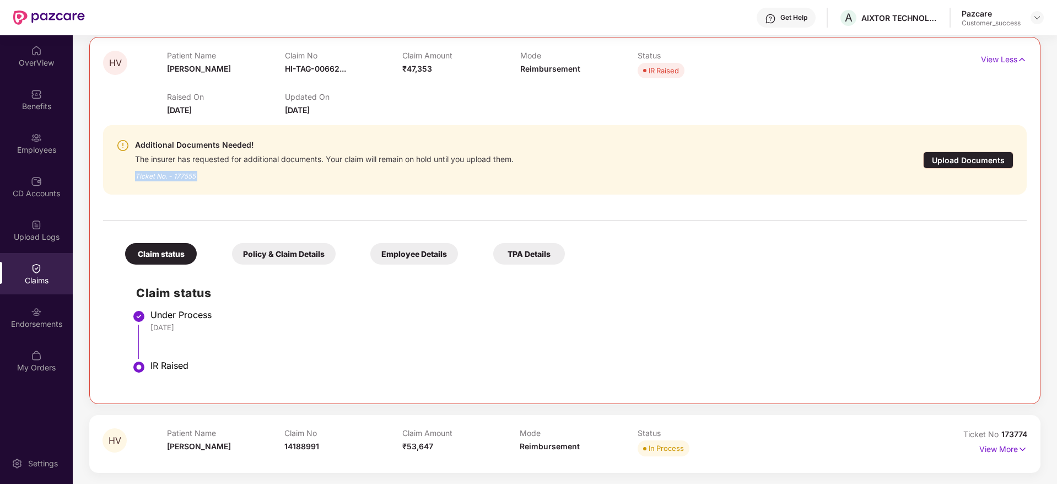
scroll to position [124, 0]
click at [986, 451] on p "View More" at bounding box center [1004, 447] width 48 height 15
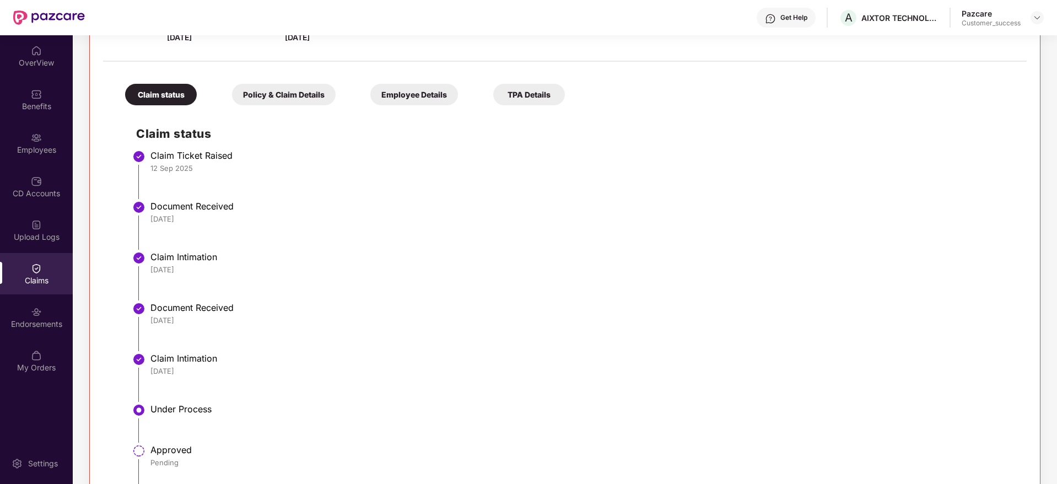
scroll to position [642, 0]
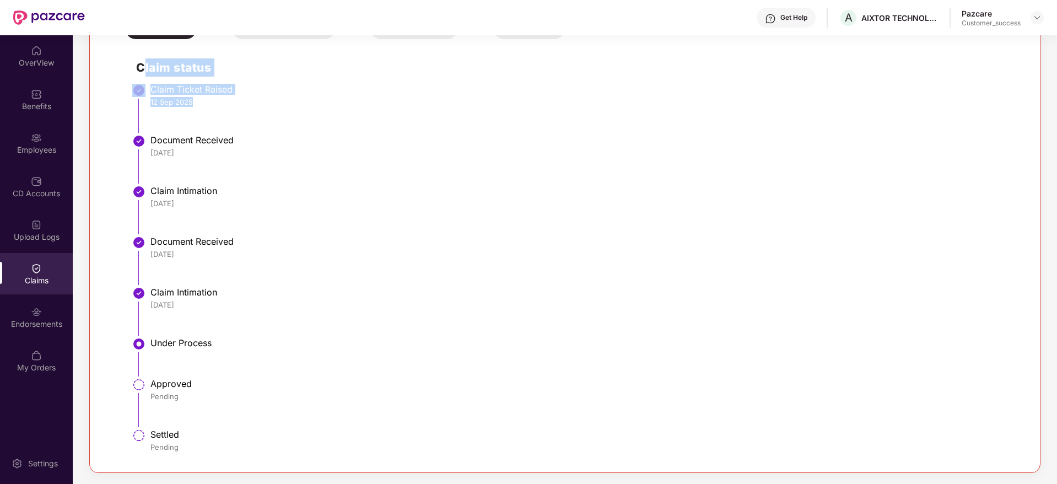
drag, startPoint x: 225, startPoint y: 95, endPoint x: 142, endPoint y: 47, distance: 96.8
click at [142, 47] on div "Claim status Claim Ticket Raised [DATE] Document Received [DATE] Claim Intimati…" at bounding box center [565, 252] width 902 height 415
click at [239, 82] on div "Claim status Claim Ticket Raised [DATE] Document Received [DATE] Claim Intimati…" at bounding box center [565, 252] width 902 height 415
click at [1037, 13] on img at bounding box center [1037, 17] width 9 height 9
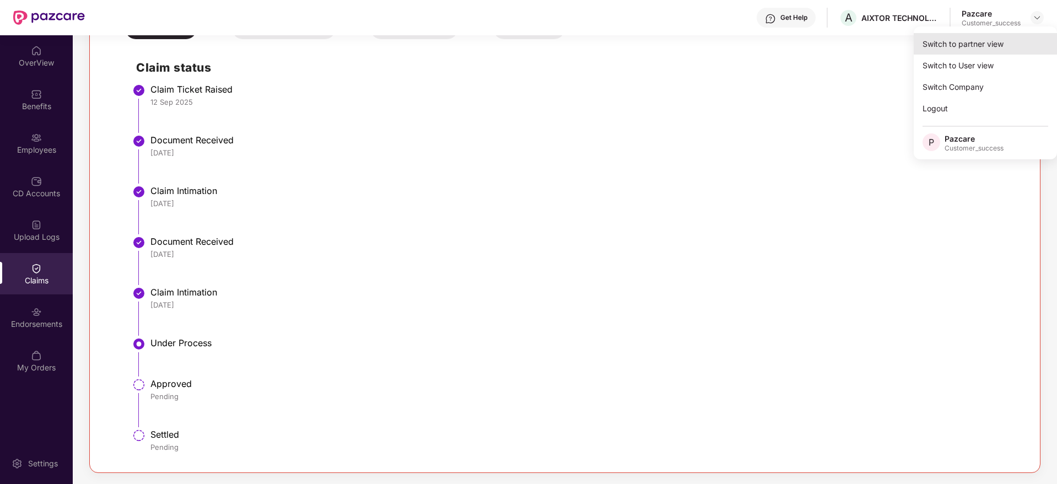
click at [1024, 32] on div "Switch to partner view Switch to User view Switch Company Logout P Pazcare Cust…" at bounding box center [985, 92] width 143 height 133
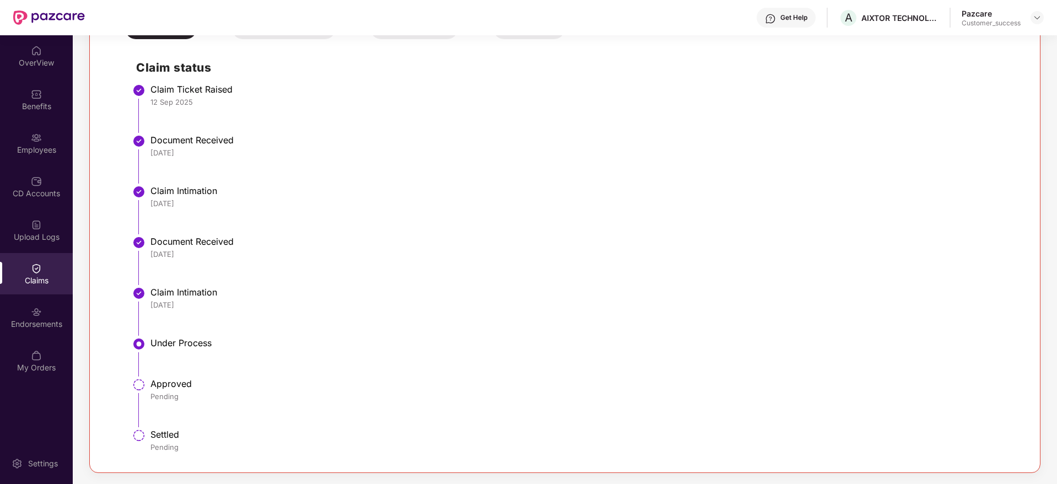
click at [1030, 22] on div "Pazcare Customer_success" at bounding box center [1003, 17] width 82 height 19
click at [1042, 13] on div at bounding box center [1037, 17] width 13 height 13
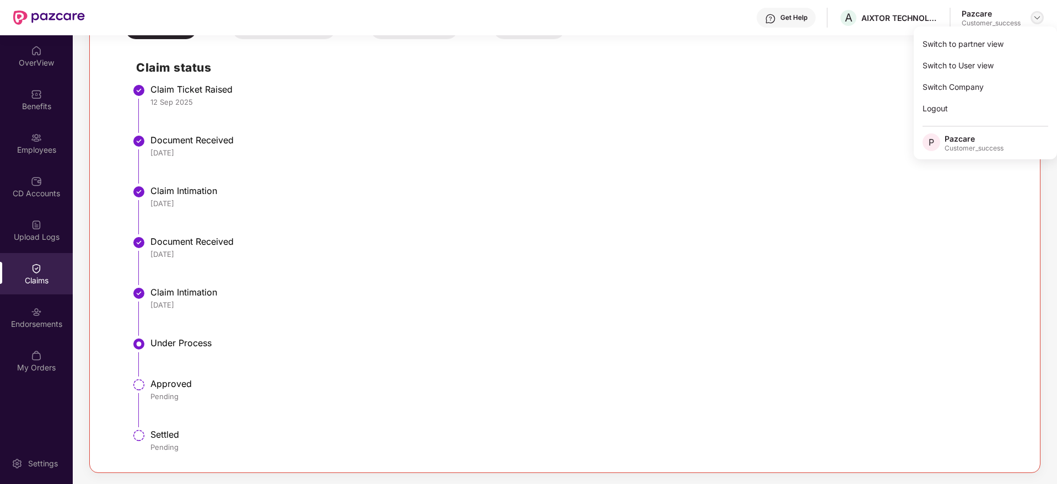
click at [1039, 18] on img at bounding box center [1037, 17] width 9 height 9
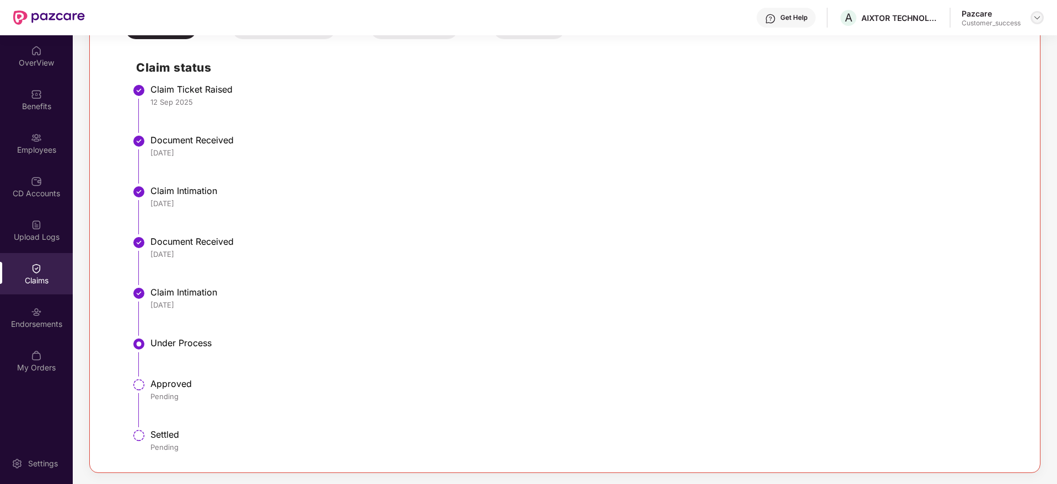
click at [1037, 20] on img at bounding box center [1037, 17] width 9 height 9
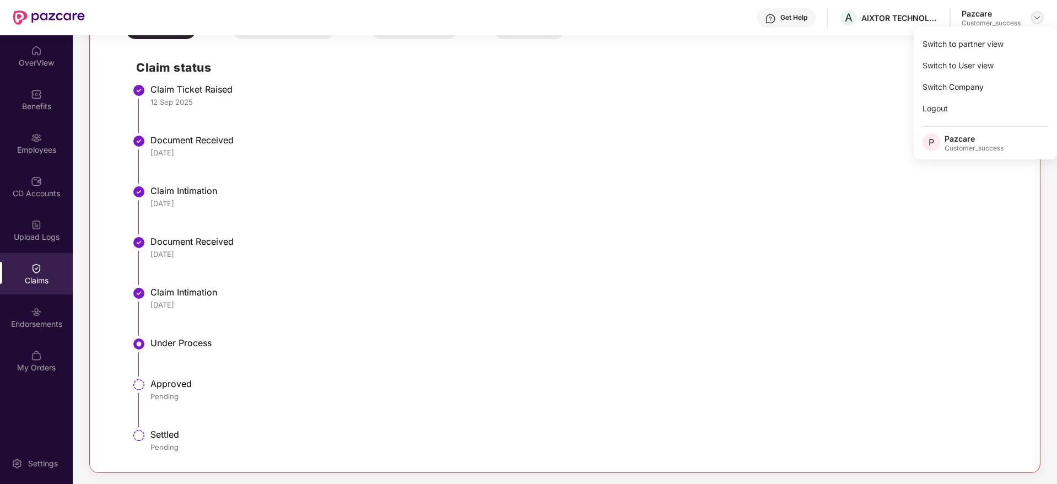
click at [1037, 21] on img at bounding box center [1037, 17] width 9 height 9
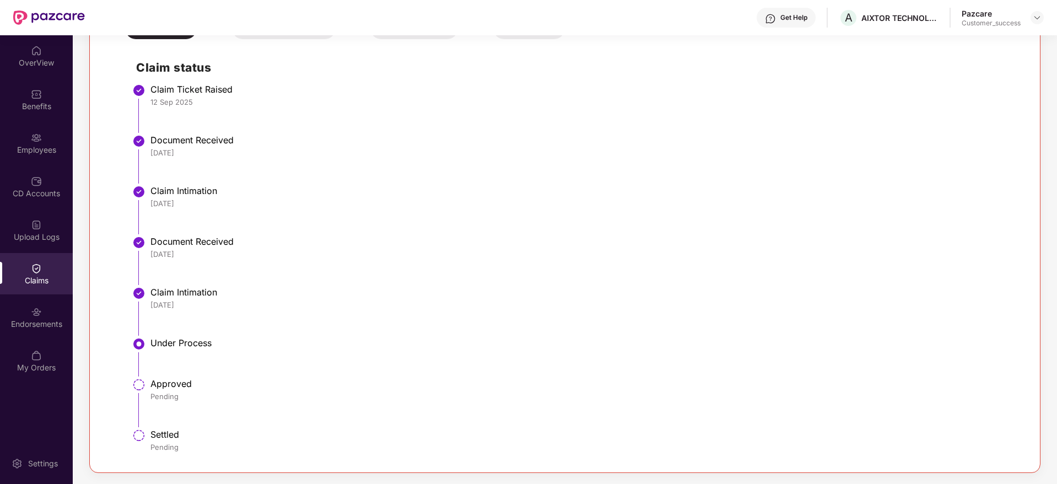
click at [1019, 46] on div "Claim status Policy & Claim Details Employee Details TPA Details Claim status C…" at bounding box center [565, 230] width 924 height 458
click at [1040, 22] on div at bounding box center [1037, 17] width 13 height 13
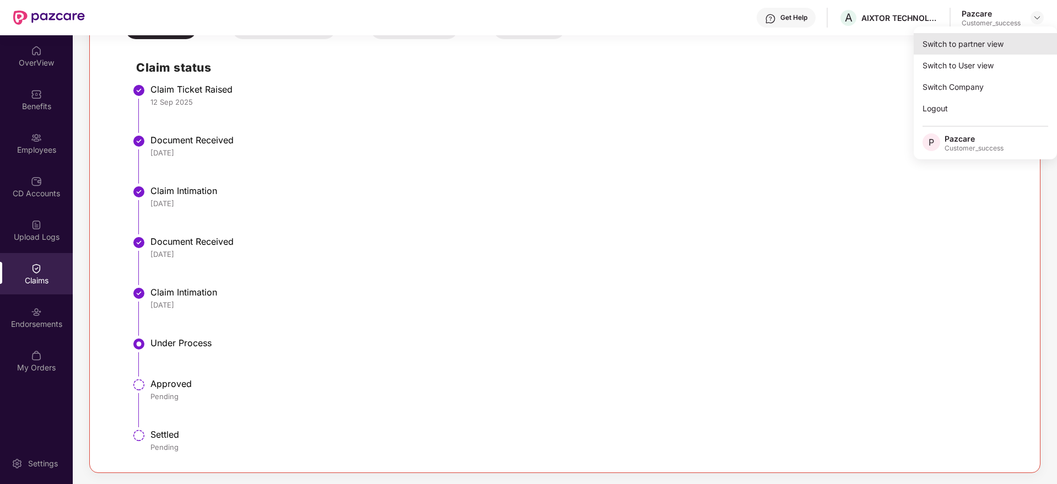
click at [1016, 41] on div "Switch to partner view" at bounding box center [985, 43] width 143 height 21
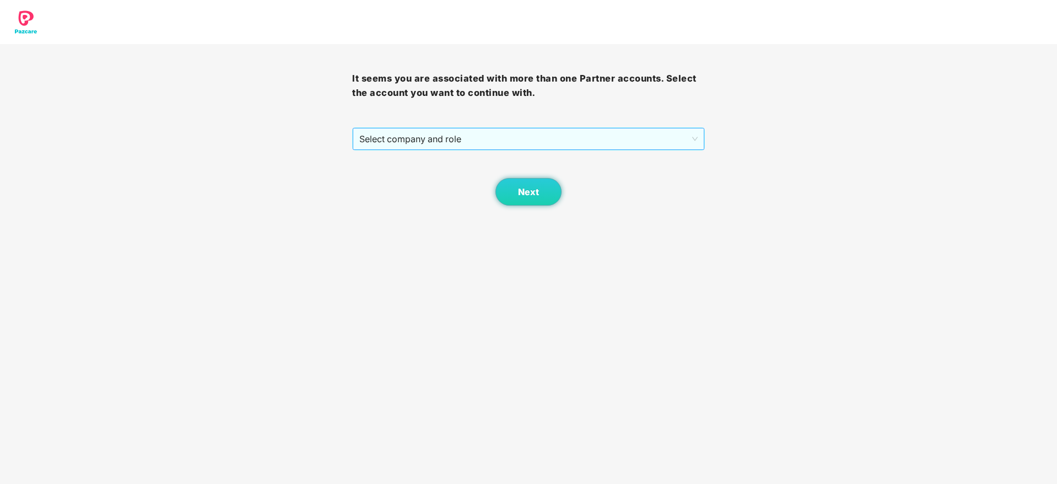
click at [498, 134] on span "Select company and role" at bounding box center [528, 138] width 338 height 21
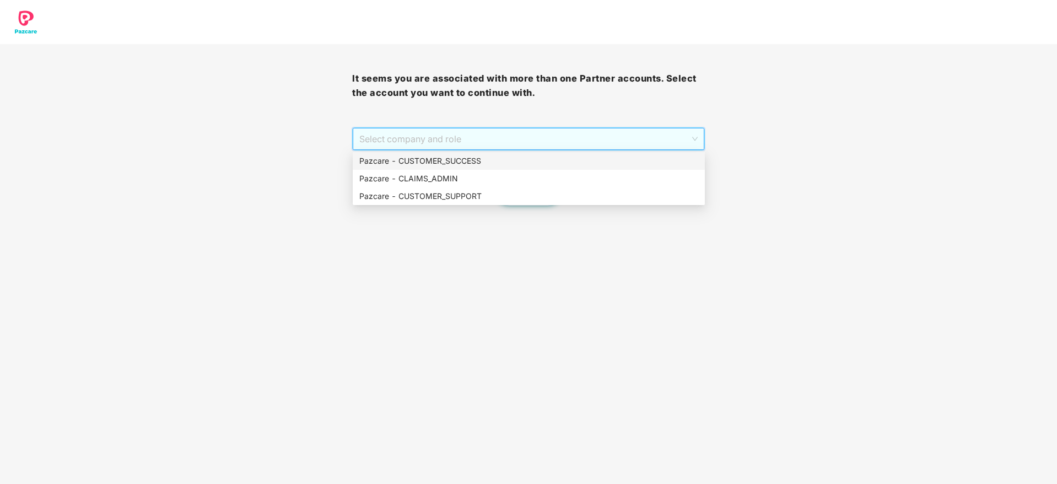
click at [489, 159] on div "Pazcare - CUSTOMER_SUCCESS" at bounding box center [528, 161] width 339 height 12
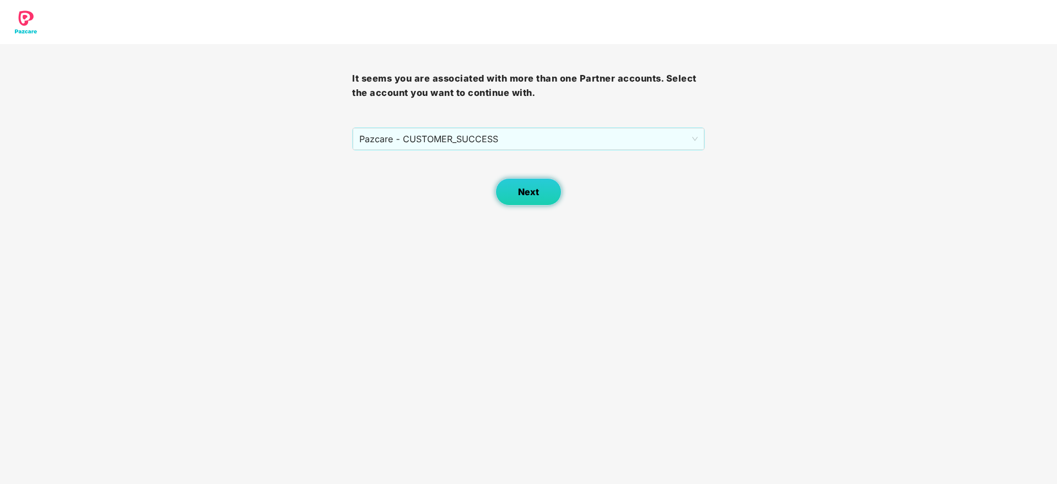
click at [530, 191] on span "Next" at bounding box center [528, 192] width 21 height 10
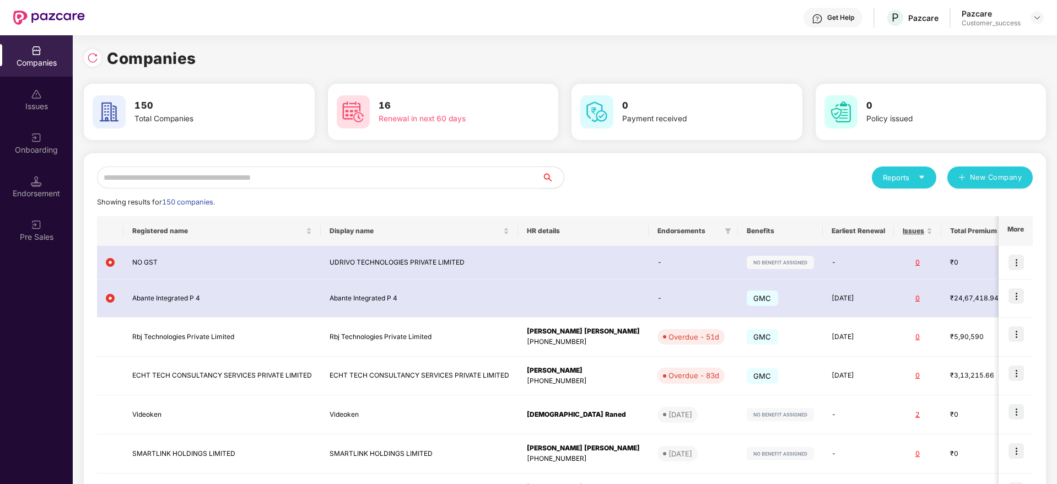
click at [507, 181] on input "text" at bounding box center [319, 177] width 445 height 22
paste input "**********"
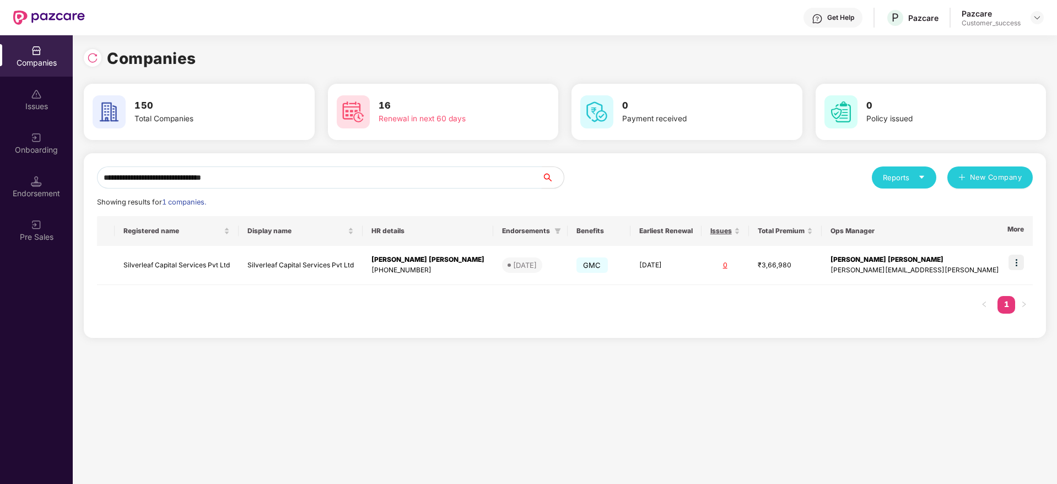
type input "**********"
